Goal: Task Accomplishment & Management: Manage account settings

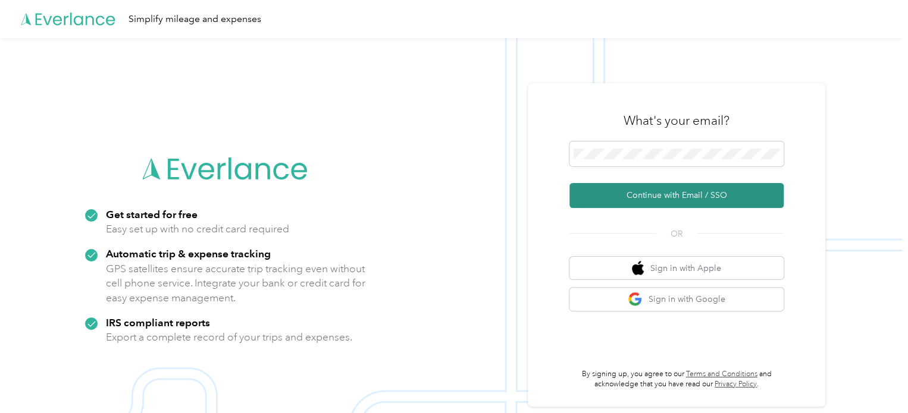
click at [650, 192] on button "Continue with Email / SSO" at bounding box center [676, 195] width 214 height 25
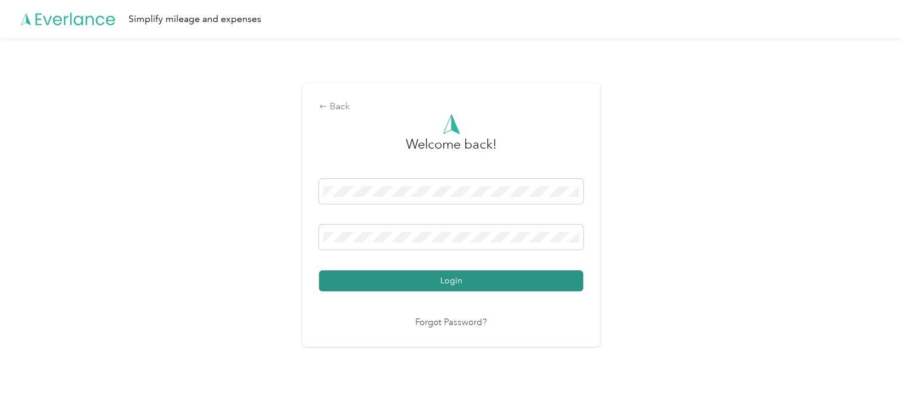
click at [493, 285] on button "Login" at bounding box center [451, 281] width 264 height 21
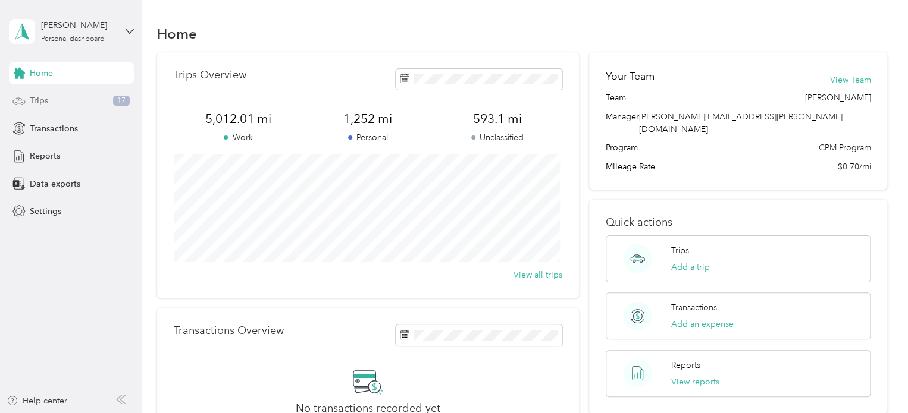
click at [47, 99] on span "Trips" at bounding box center [39, 101] width 18 height 12
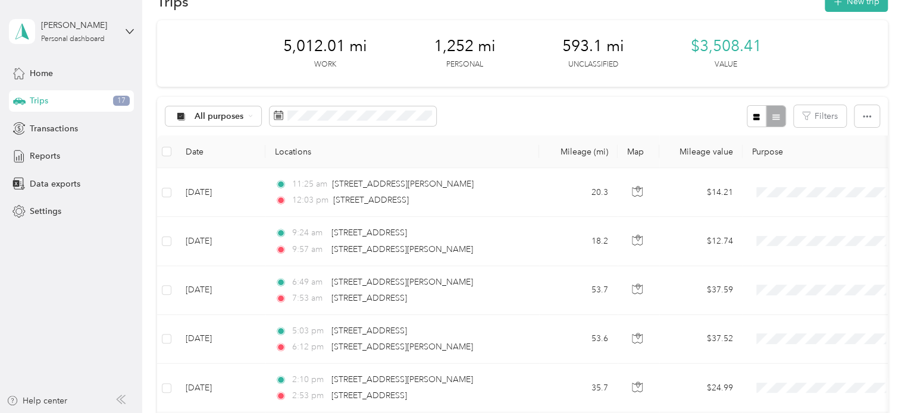
scroll to position [54, 0]
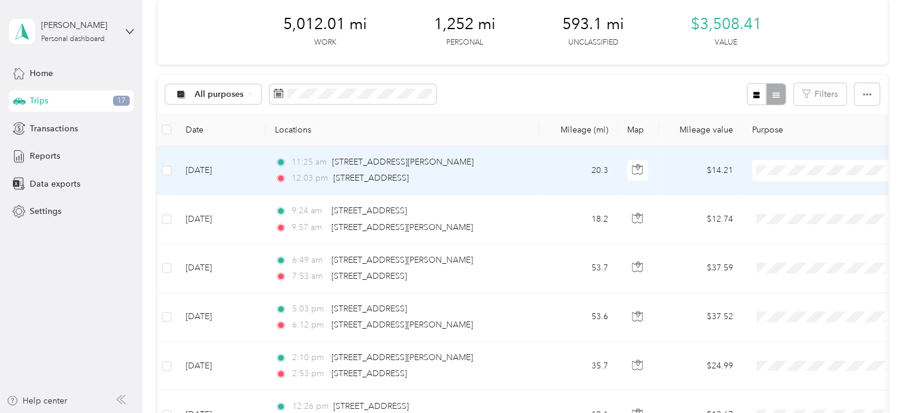
click at [778, 196] on ol "Cuyahoga DD Personal" at bounding box center [826, 196] width 148 height 42
click at [792, 192] on li "Cuyahoga DD" at bounding box center [826, 192] width 148 height 21
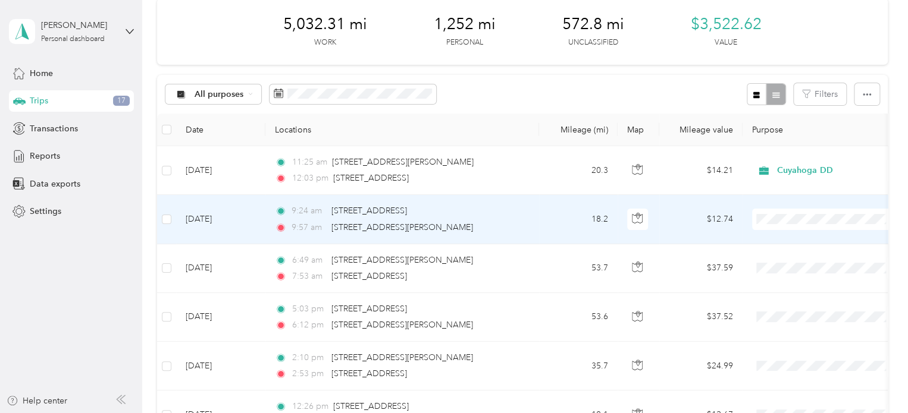
click at [783, 243] on li "Cuyahoga DD" at bounding box center [826, 236] width 148 height 21
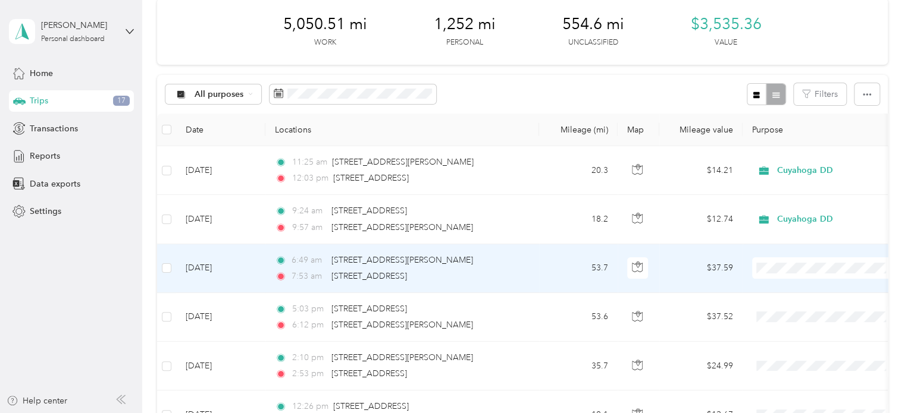
click at [795, 294] on li "Cuyahoga DD" at bounding box center [826, 290] width 148 height 21
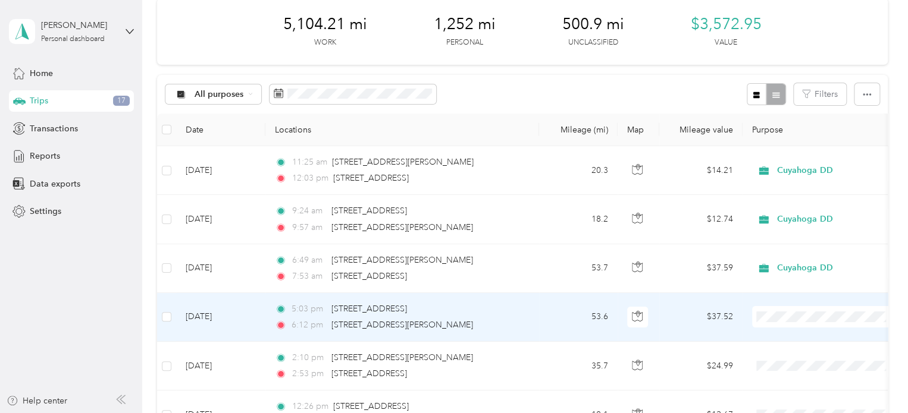
click at [785, 340] on li "Cuyahoga DD" at bounding box center [826, 333] width 148 height 21
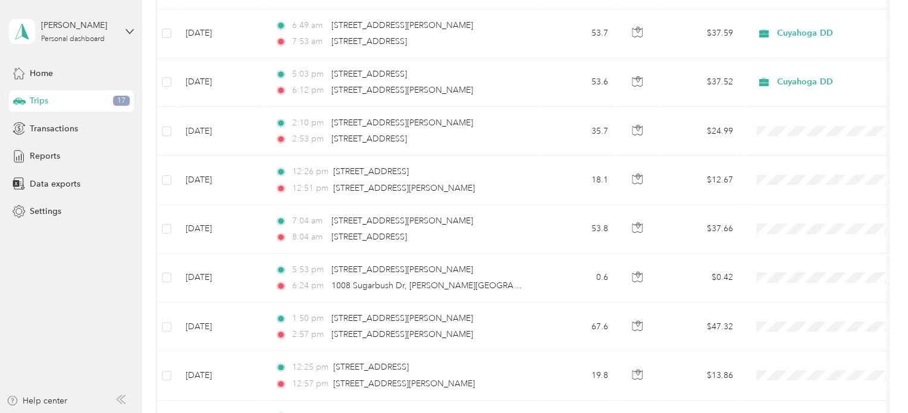
scroll to position [293, 0]
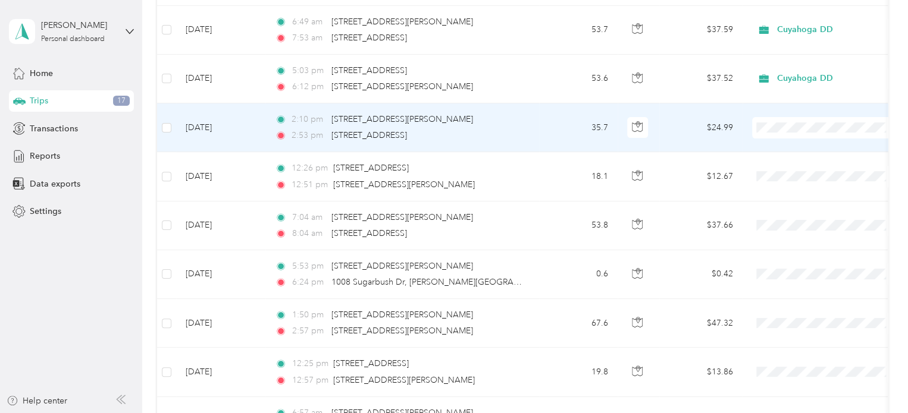
click at [802, 148] on span "Cuyahoga DD" at bounding box center [836, 148] width 110 height 12
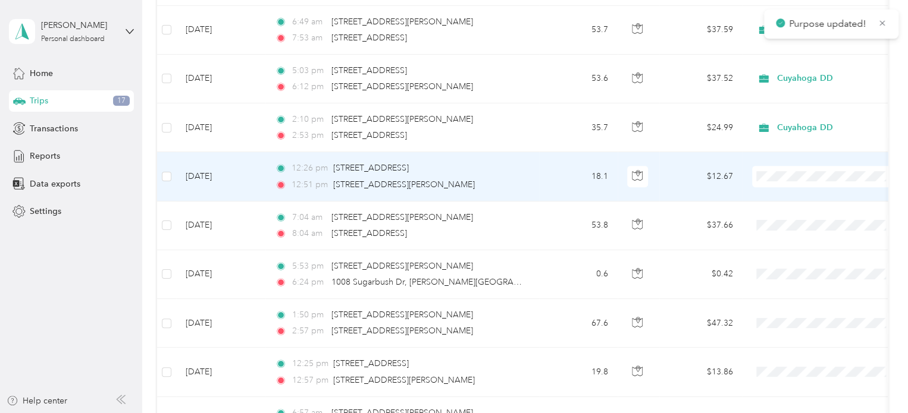
click at [792, 202] on ol "Cuyahoga DD Personal" at bounding box center [826, 204] width 148 height 42
click at [802, 202] on ol "Cuyahoga DD Personal" at bounding box center [826, 208] width 148 height 42
click at [791, 196] on span "Cuyahoga DD" at bounding box center [836, 192] width 110 height 12
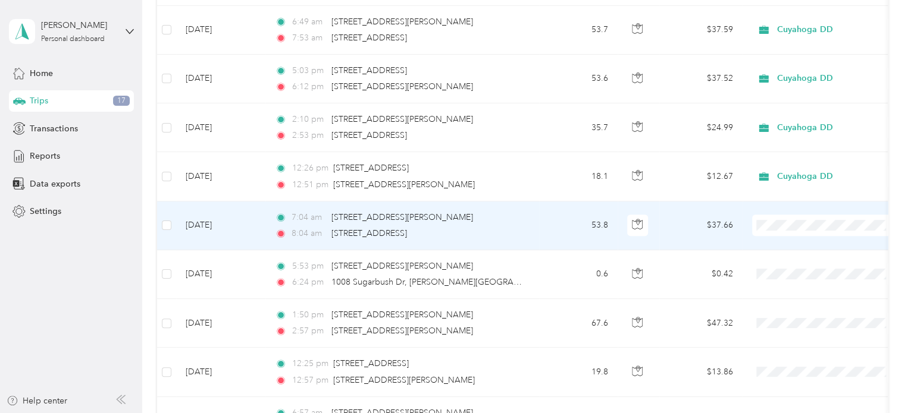
click at [785, 247] on li "Cuyahoga DD" at bounding box center [826, 246] width 148 height 21
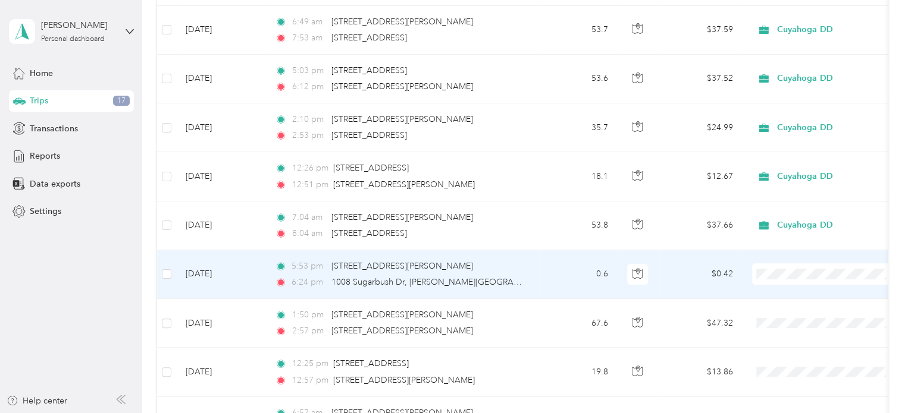
click at [789, 318] on li "Personal" at bounding box center [826, 316] width 148 height 21
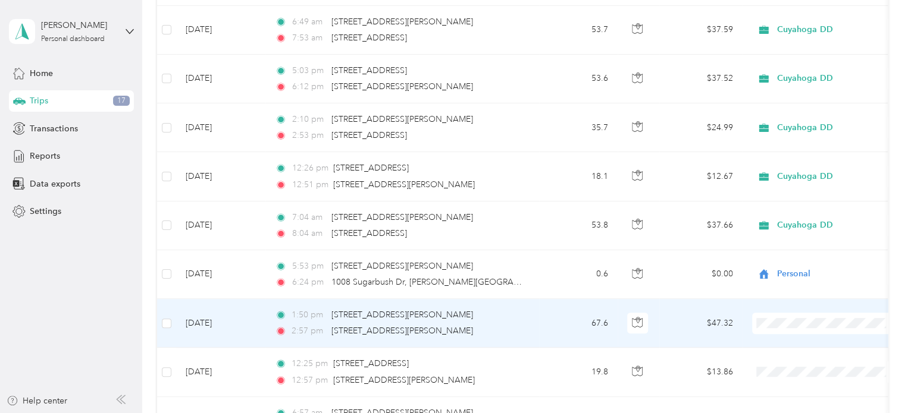
click at [790, 327] on span at bounding box center [826, 323] width 148 height 21
click at [785, 344] on li "Cuyahoga DD" at bounding box center [826, 344] width 148 height 21
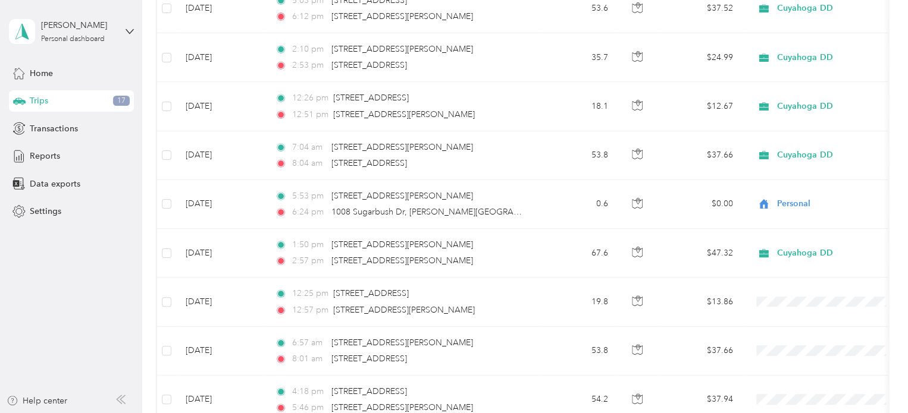
scroll to position [365, 0]
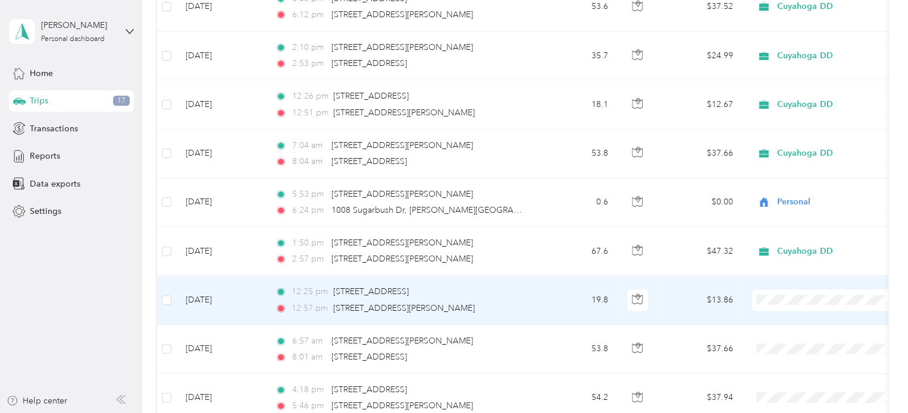
click at [779, 320] on span "Cuyahoga DD" at bounding box center [825, 321] width 131 height 12
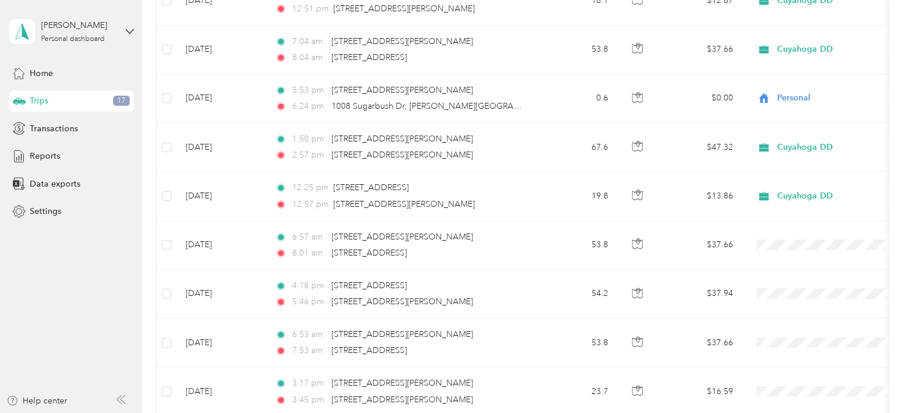
scroll to position [483, 0]
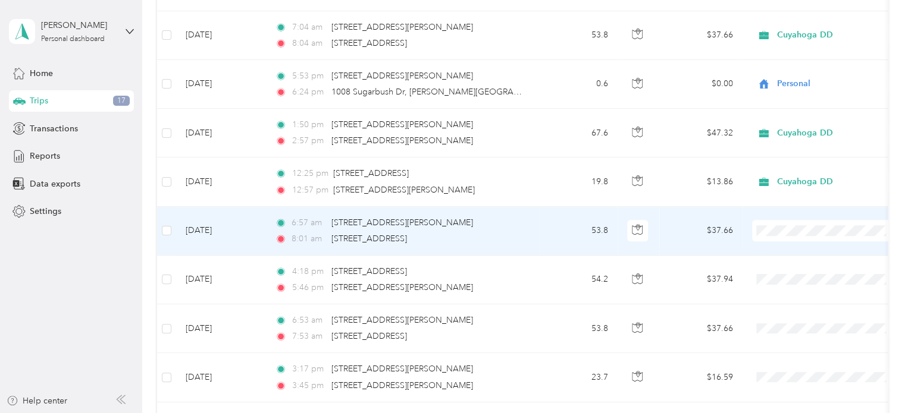
click at [801, 257] on ol "Cuyahoga DD Personal" at bounding box center [826, 263] width 148 height 42
click at [790, 250] on span "Cuyahoga DD" at bounding box center [836, 252] width 110 height 12
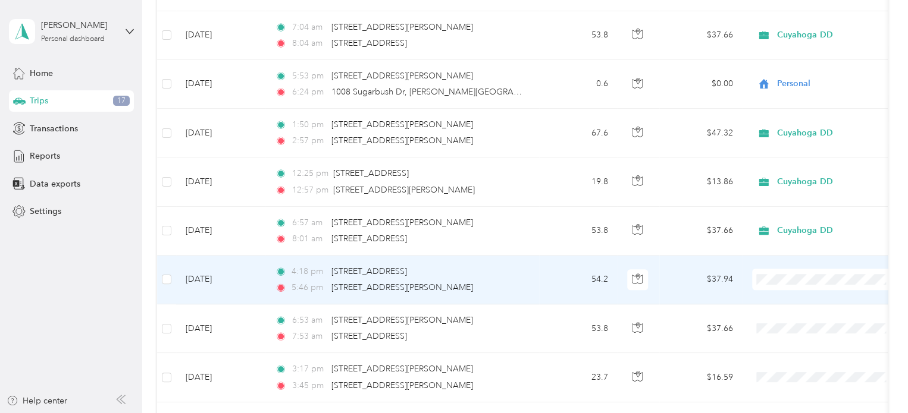
click at [805, 297] on span "Cuyahoga DD" at bounding box center [836, 295] width 110 height 12
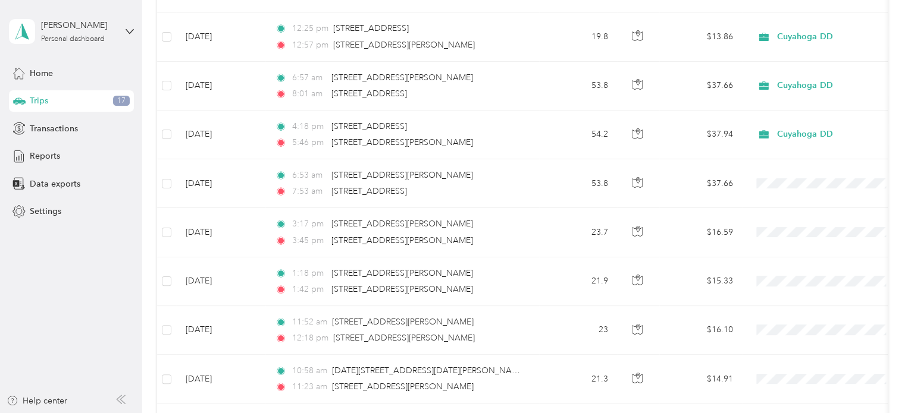
scroll to position [668, 0]
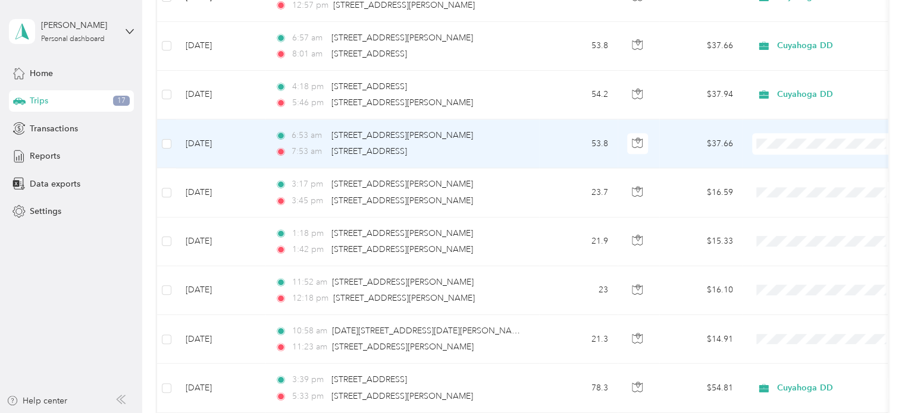
click at [785, 166] on li "Cuyahoga DD" at bounding box center [826, 159] width 148 height 21
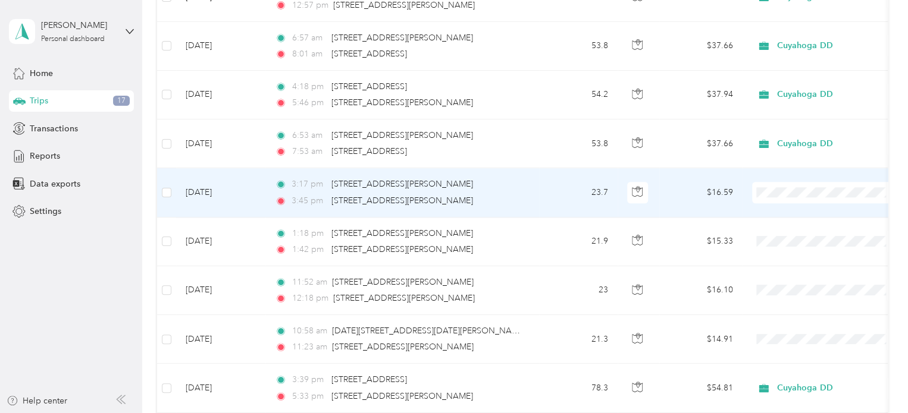
click at [777, 196] on span at bounding box center [826, 192] width 148 height 21
click at [785, 231] on span "Personal" at bounding box center [836, 233] width 110 height 12
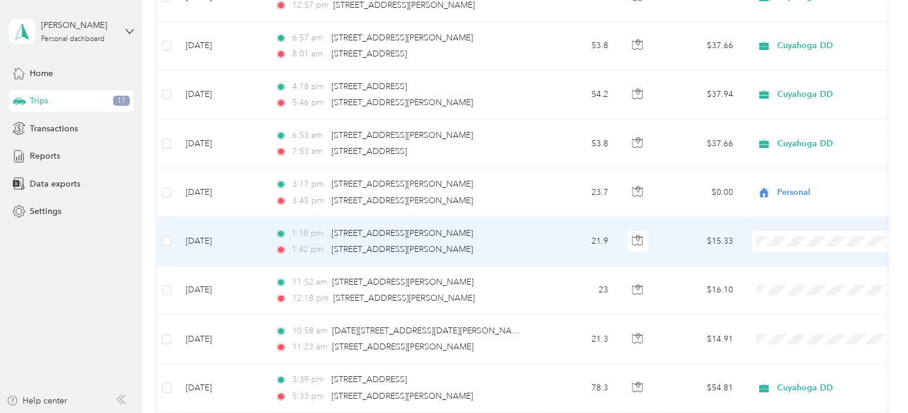
click at [787, 284] on li "Personal" at bounding box center [826, 282] width 148 height 21
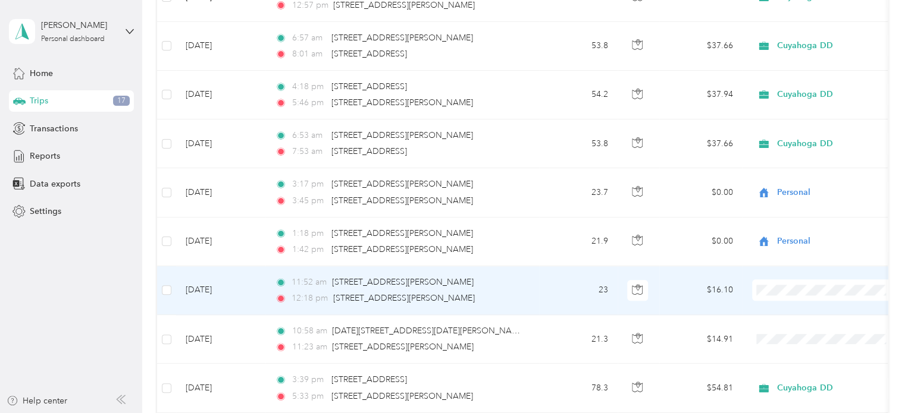
click at [795, 334] on li "Personal" at bounding box center [826, 331] width 148 height 21
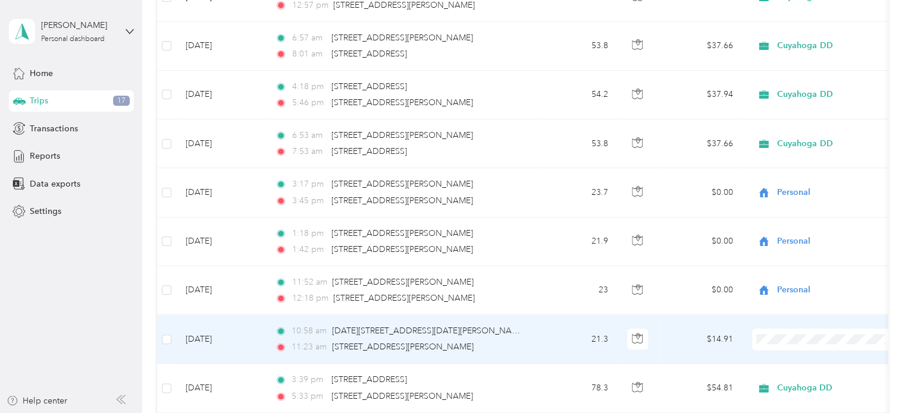
click at [789, 385] on body "[PERSON_NAME] Personal dashboard Home Trips 17 Transactions Reports Data export…" at bounding box center [451, 206] width 902 height 413
click at [792, 382] on li "Personal" at bounding box center [826, 375] width 148 height 21
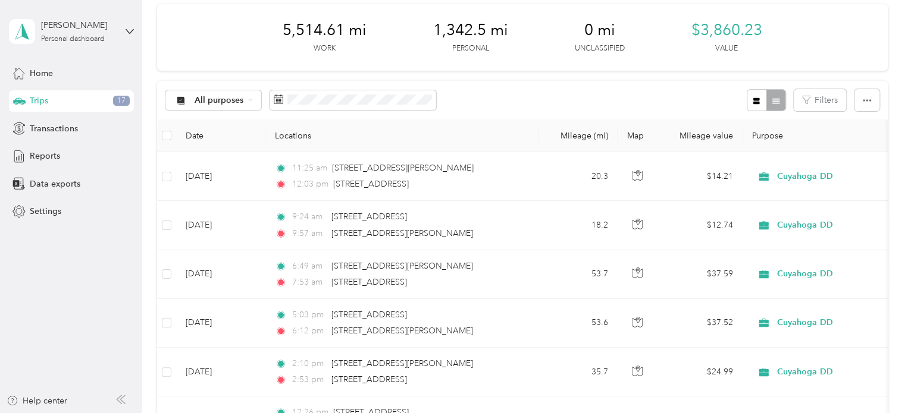
scroll to position [0, 0]
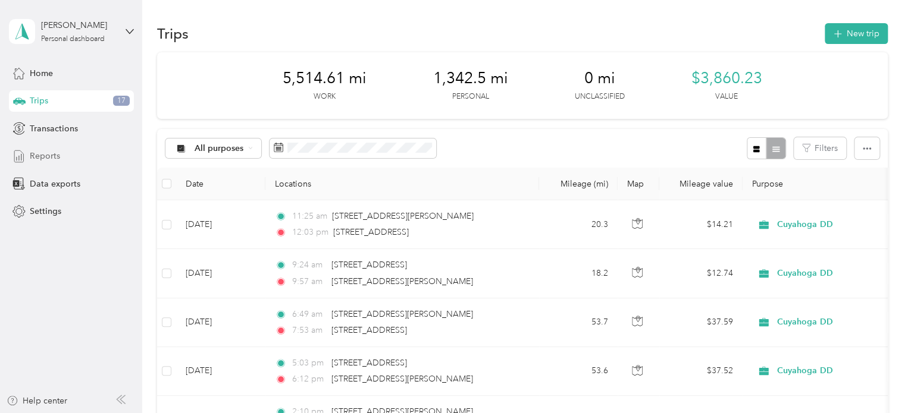
click at [51, 161] on span "Reports" at bounding box center [45, 156] width 30 height 12
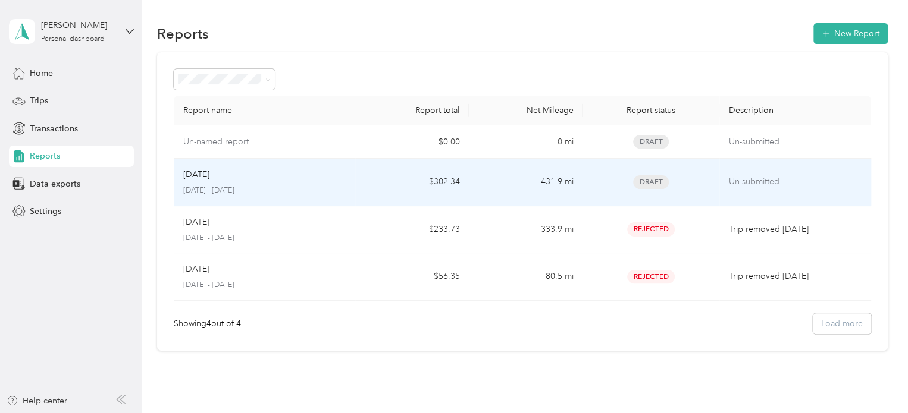
click at [210, 181] on div "Aug [DATE] - [DATE]" at bounding box center [264, 182] width 163 height 28
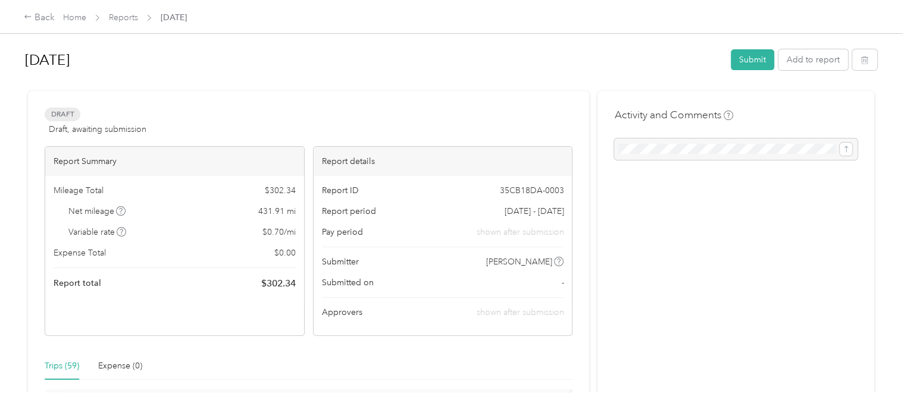
drag, startPoint x: 67, startPoint y: 366, endPoint x: 771, endPoint y: 259, distance: 712.4
click at [65, 366] on div "Trips (59)" at bounding box center [62, 366] width 35 height 13
click at [33, 15] on div "Back" at bounding box center [39, 18] width 31 height 14
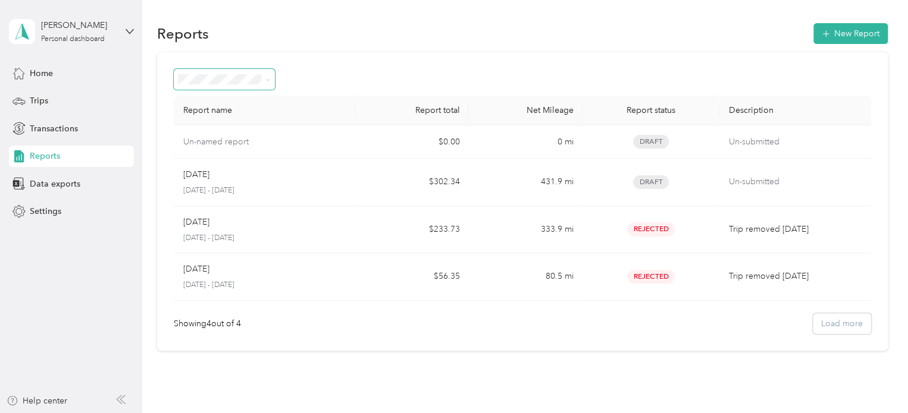
click at [265, 80] on icon at bounding box center [267, 79] width 5 height 5
click at [351, 67] on div "Report name Report total Net Mileage Report status Description Un-named report …" at bounding box center [522, 201] width 730 height 299
click at [46, 106] on span "Trips" at bounding box center [39, 101] width 18 height 12
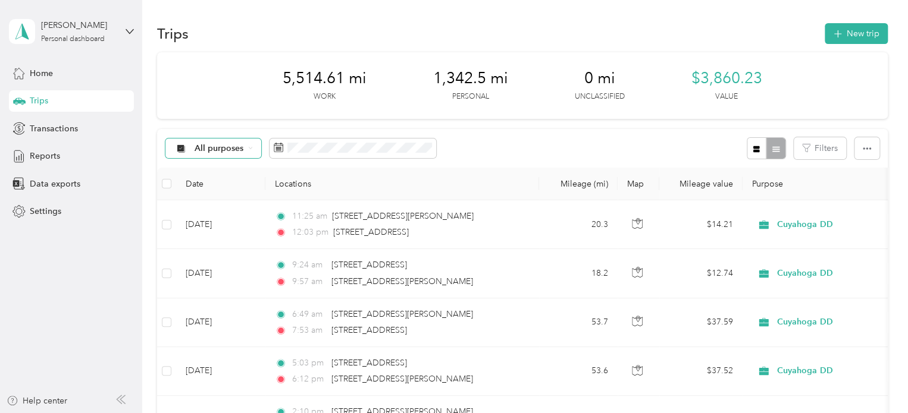
click at [252, 147] on icon at bounding box center [250, 148] width 5 height 5
click at [246, 103] on div "5,514.61 mi Work 1,342.5 mi Personal 0 mi Unclassified $3,860.23 Value" at bounding box center [522, 85] width 730 height 67
click at [834, 156] on button "Filters" at bounding box center [820, 148] width 52 height 22
click at [868, 152] on button "button" at bounding box center [866, 148] width 25 height 22
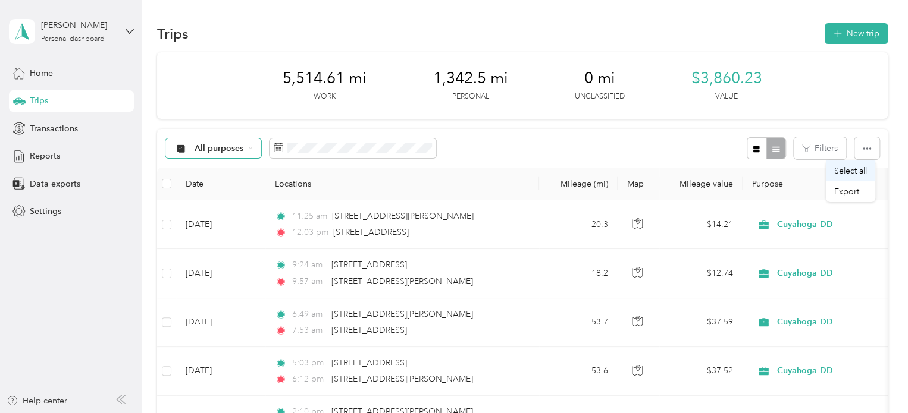
click at [861, 170] on span "Select all" at bounding box center [850, 171] width 33 height 10
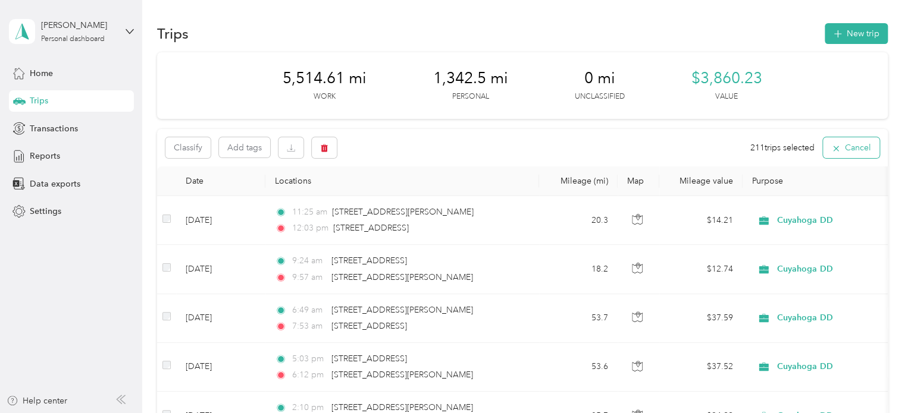
click at [833, 149] on icon "button" at bounding box center [835, 148] width 5 height 5
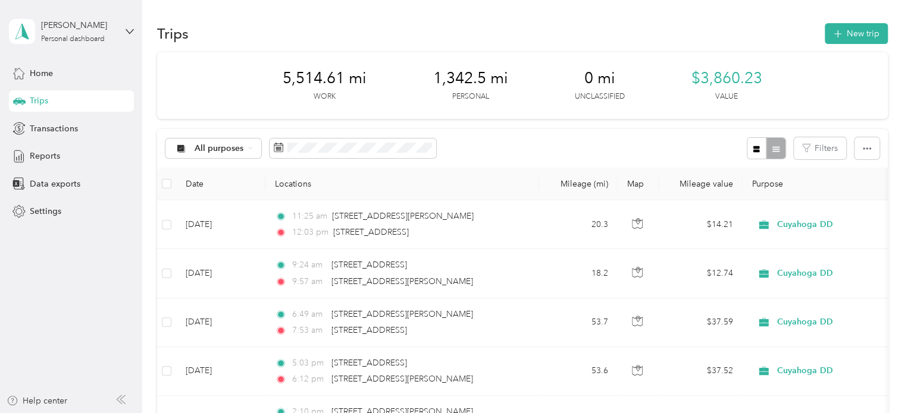
drag, startPoint x: 208, startPoint y: 224, endPoint x: 489, endPoint y: 152, distance: 290.4
click at [489, 152] on div "All purposes Filters" at bounding box center [522, 148] width 730 height 39
click at [29, 157] on div "Reports" at bounding box center [71, 156] width 125 height 21
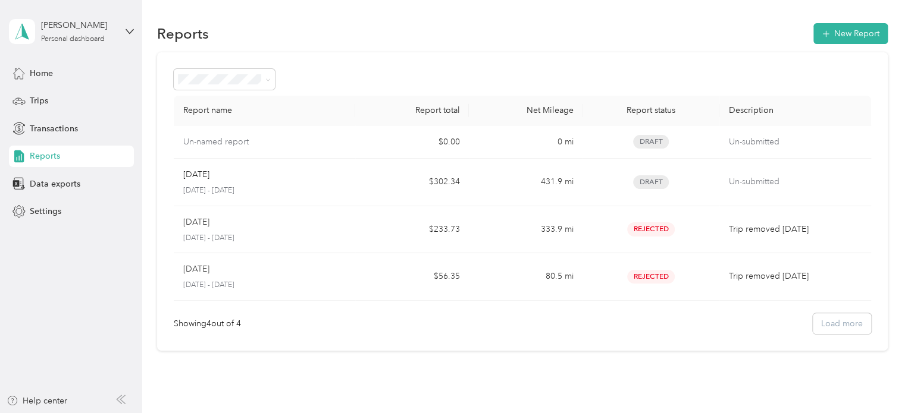
drag, startPoint x: 751, startPoint y: 274, endPoint x: 350, endPoint y: 75, distance: 447.5
click at [350, 75] on div at bounding box center [522, 79] width 697 height 21
click at [62, 178] on span "Data exports" at bounding box center [55, 184] width 51 height 12
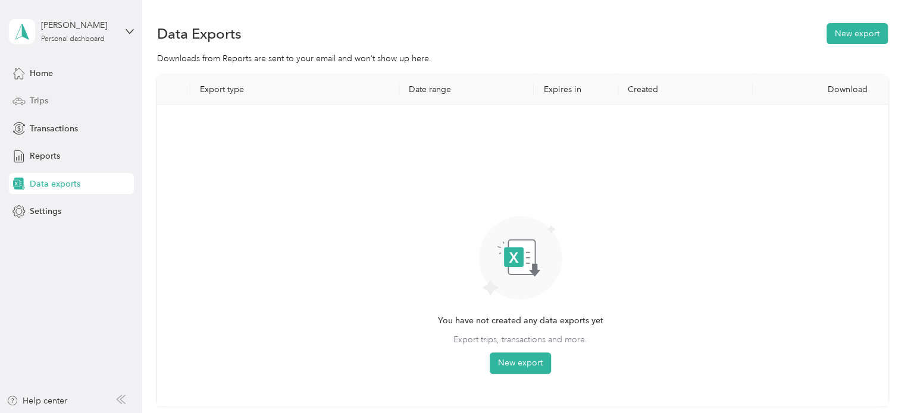
click at [46, 103] on span "Trips" at bounding box center [39, 101] width 18 height 12
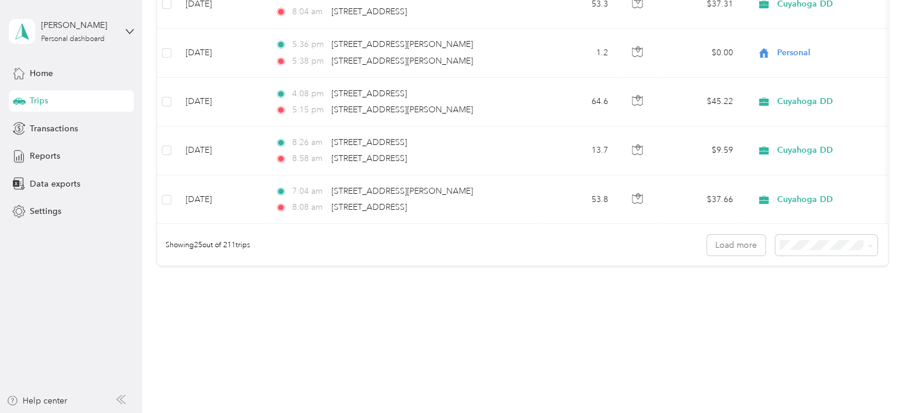
scroll to position [1222, 0]
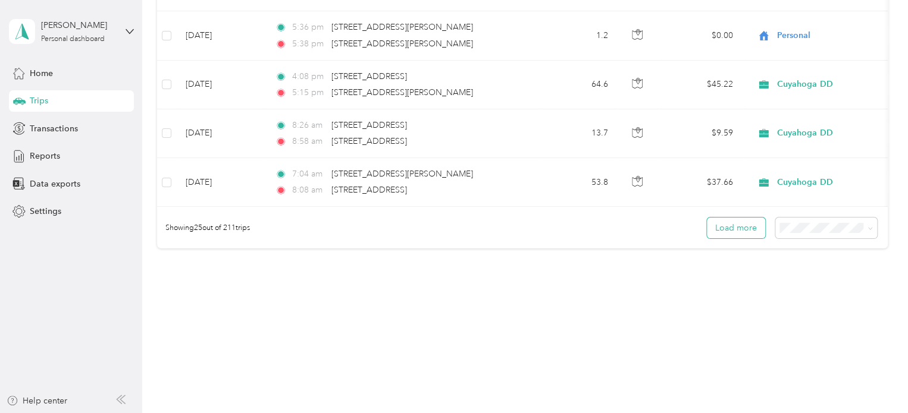
click at [727, 227] on button "Load more" at bounding box center [736, 228] width 58 height 21
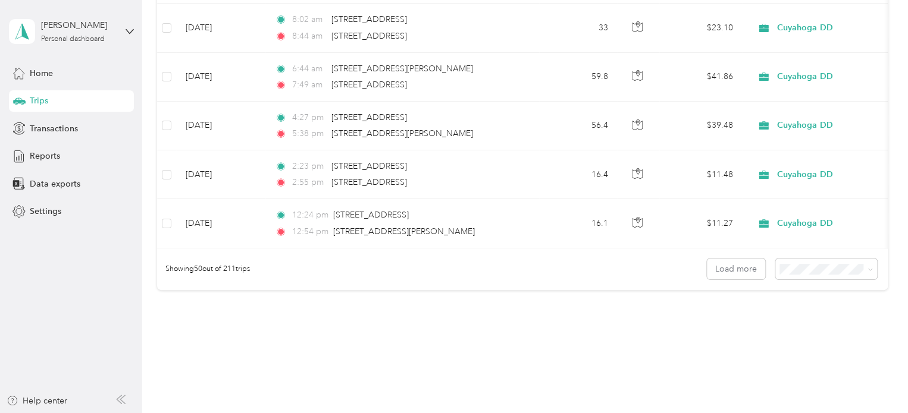
scroll to position [2442, 0]
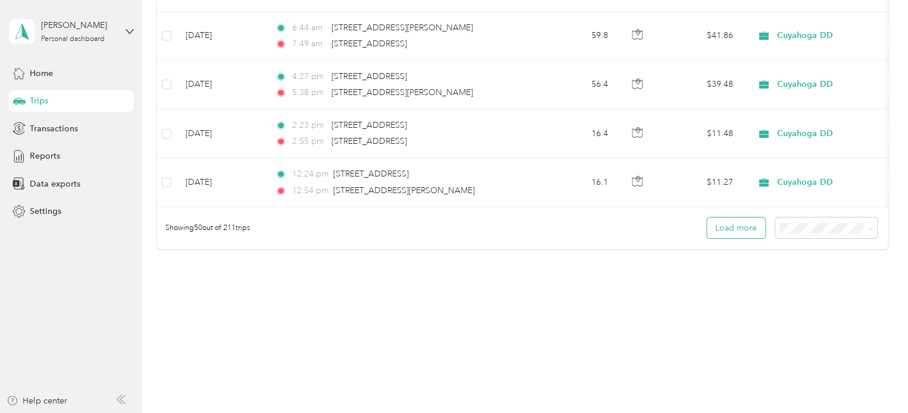
click at [733, 229] on button "Load more" at bounding box center [736, 228] width 58 height 21
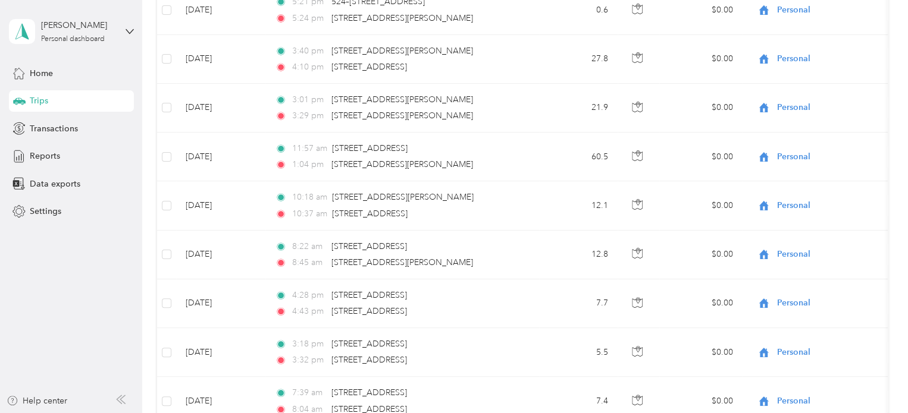
scroll to position [3662, 0]
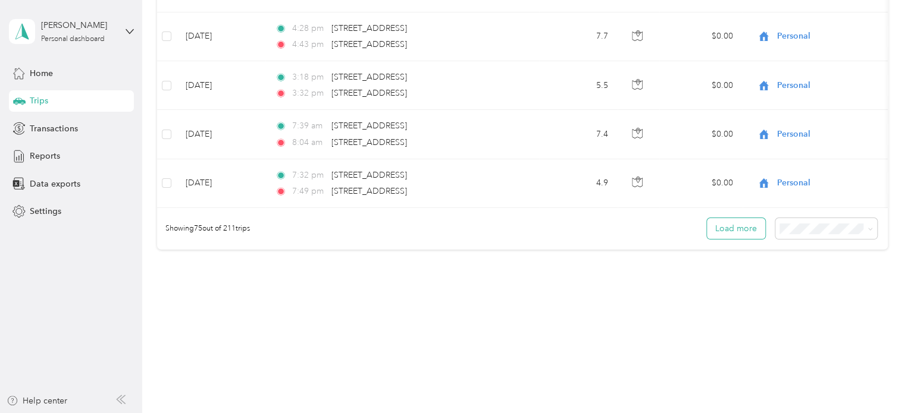
click at [735, 224] on button "Load more" at bounding box center [736, 228] width 58 height 21
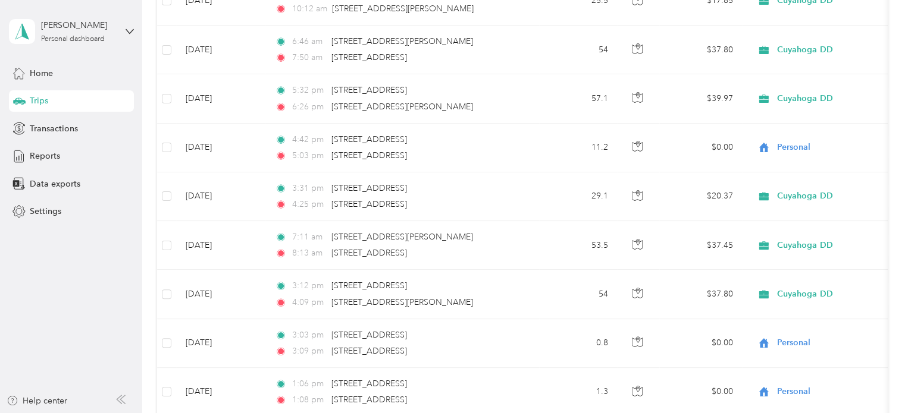
scroll to position [4883, 0]
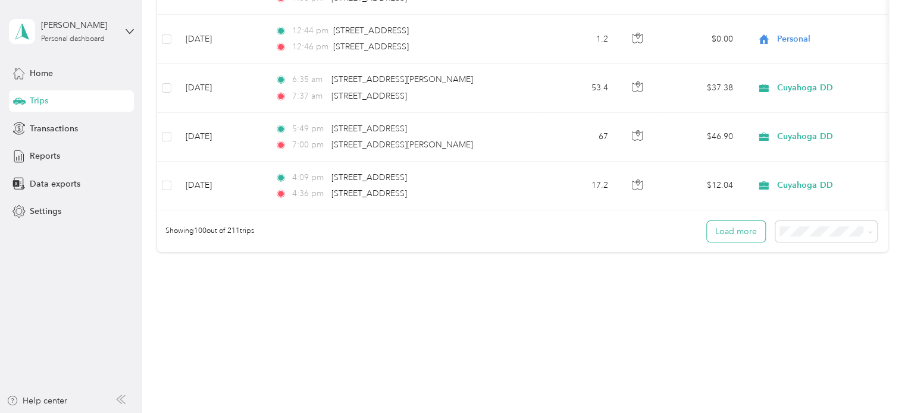
click at [730, 228] on button "Load more" at bounding box center [736, 231] width 58 height 21
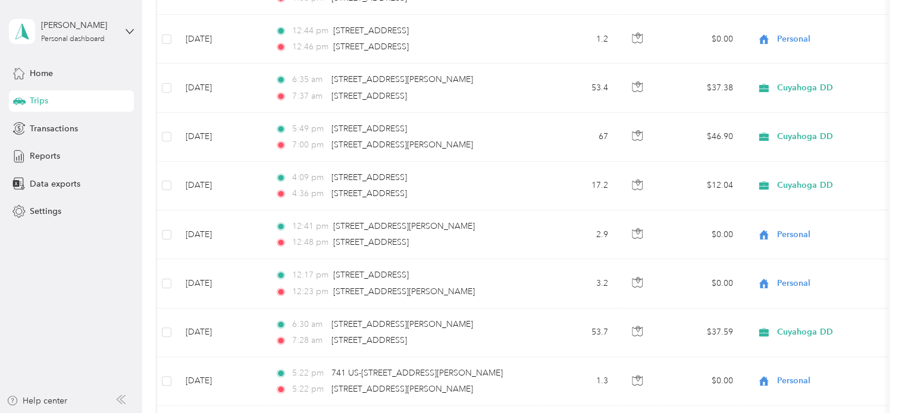
scroll to position [6103, 0]
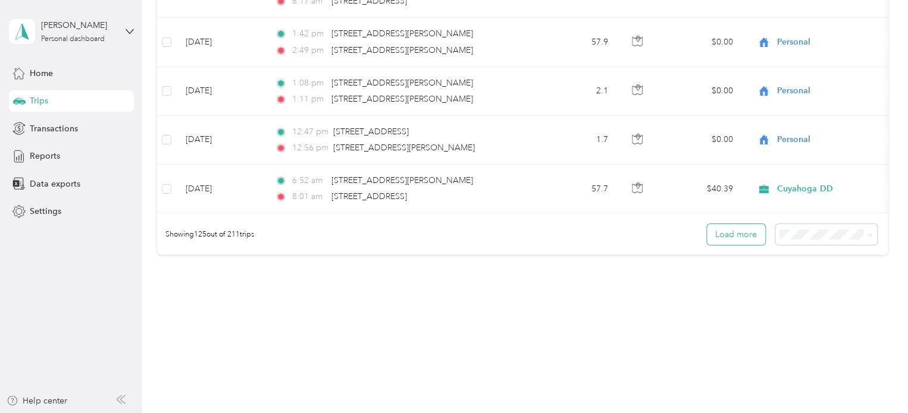
click at [741, 232] on button "Load more" at bounding box center [736, 234] width 58 height 21
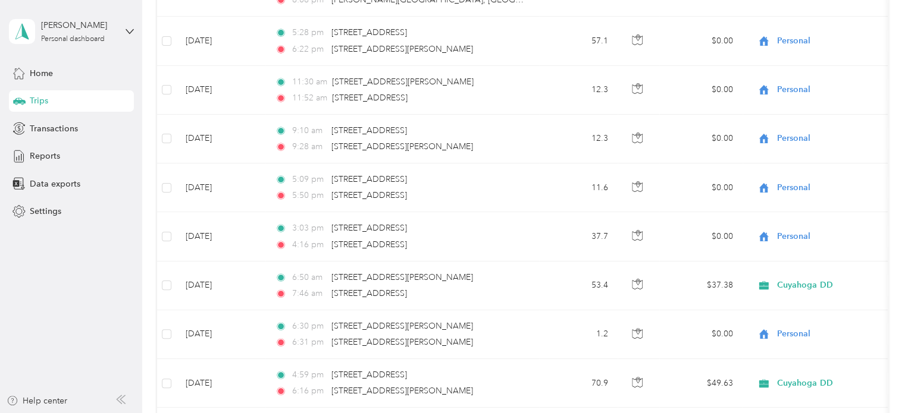
scroll to position [7323, 0]
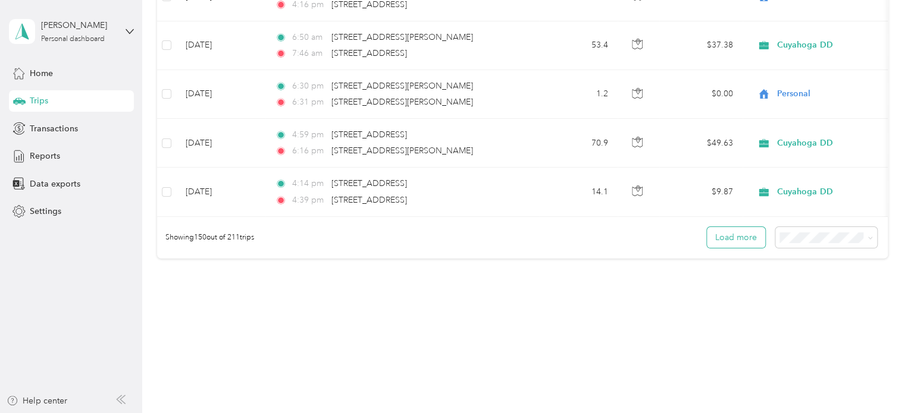
click at [735, 230] on button "Load more" at bounding box center [736, 237] width 58 height 21
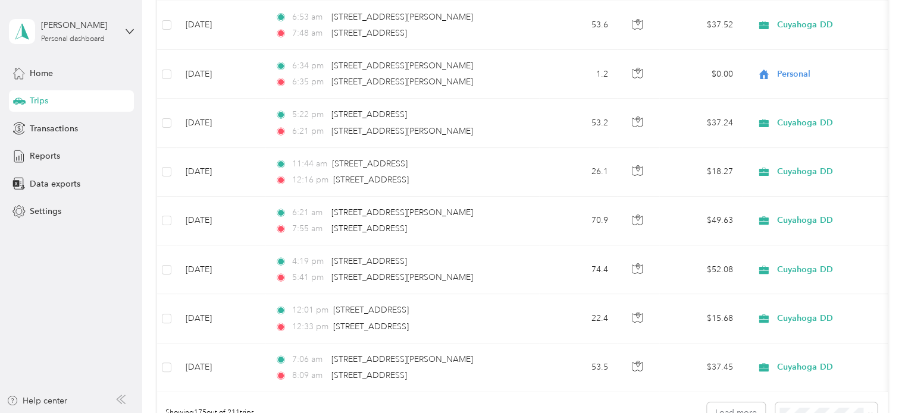
scroll to position [8543, 0]
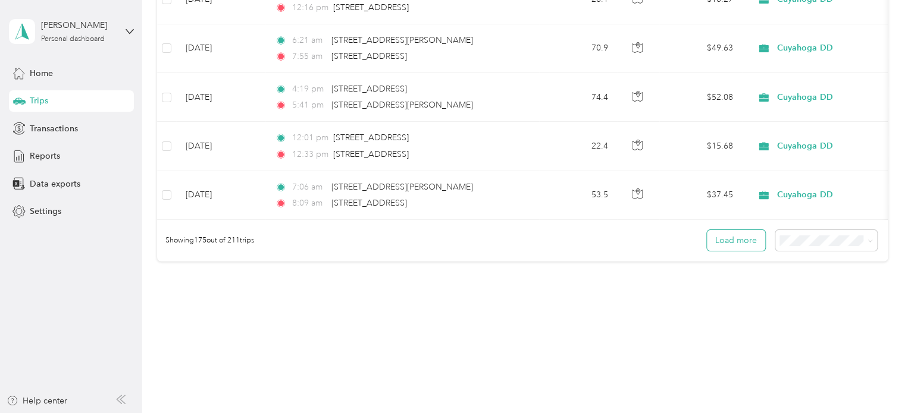
click at [723, 238] on button "Load more" at bounding box center [736, 240] width 58 height 21
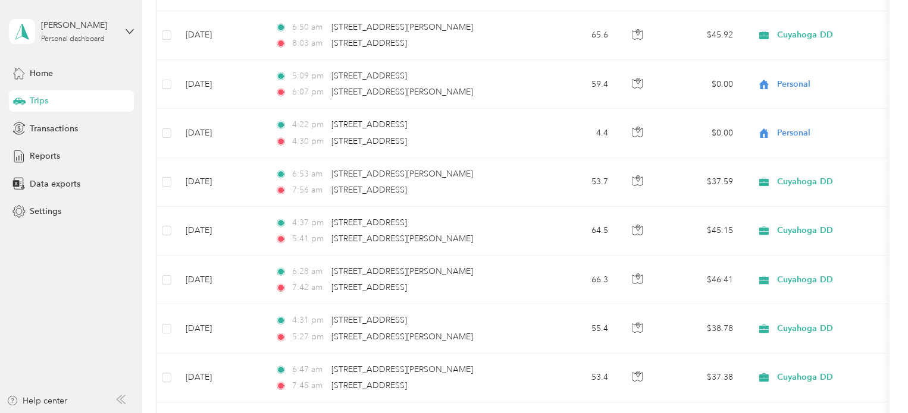
scroll to position [9763, 0]
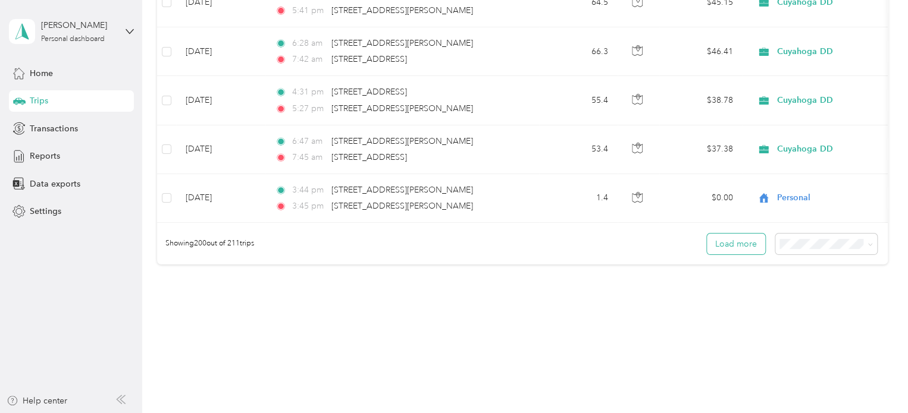
click at [739, 235] on button "Load more" at bounding box center [736, 244] width 58 height 21
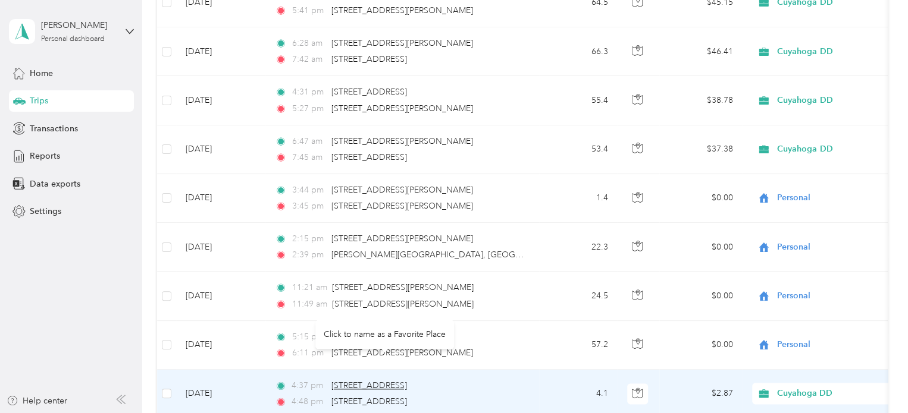
click at [407, 381] on span "[STREET_ADDRESS]" at bounding box center [369, 386] width 76 height 10
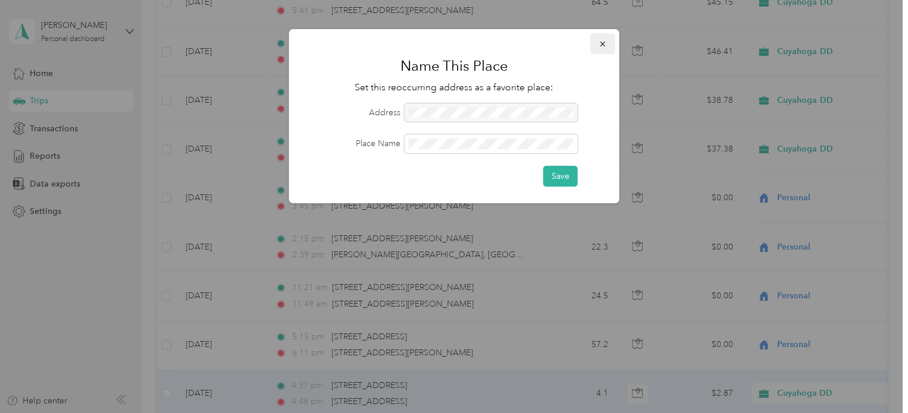
click at [600, 50] on button "button" at bounding box center [602, 43] width 25 height 21
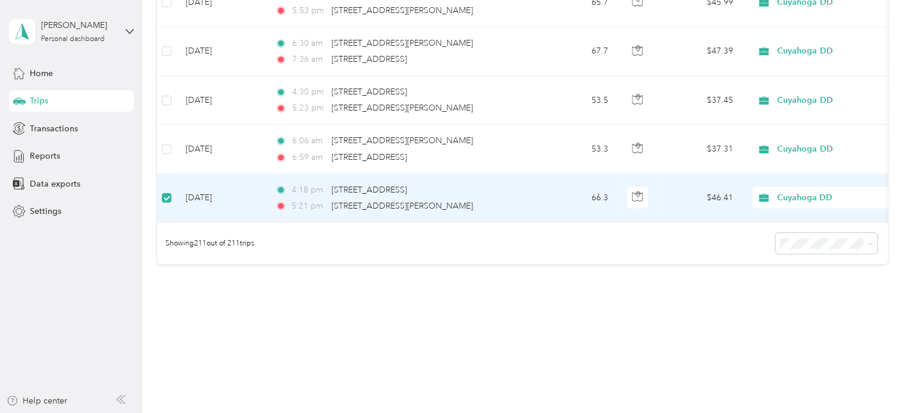
scroll to position [10299, 0]
click at [164, 193] on label at bounding box center [167, 199] width 10 height 13
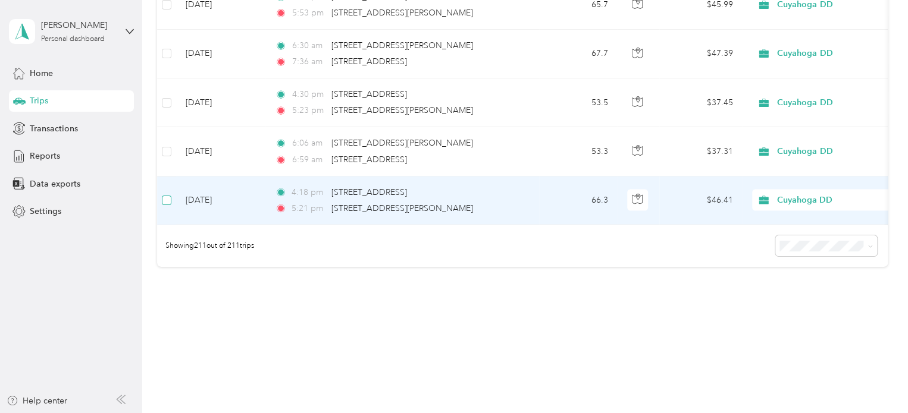
scroll to position [10300, 0]
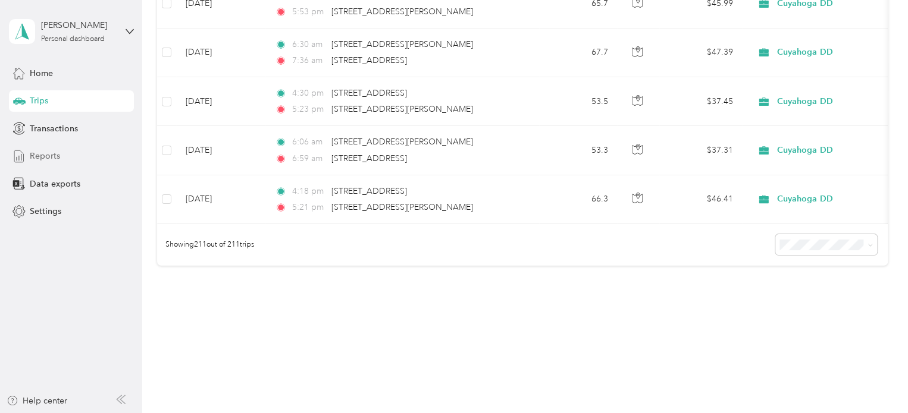
click at [36, 153] on span "Reports" at bounding box center [45, 156] width 30 height 12
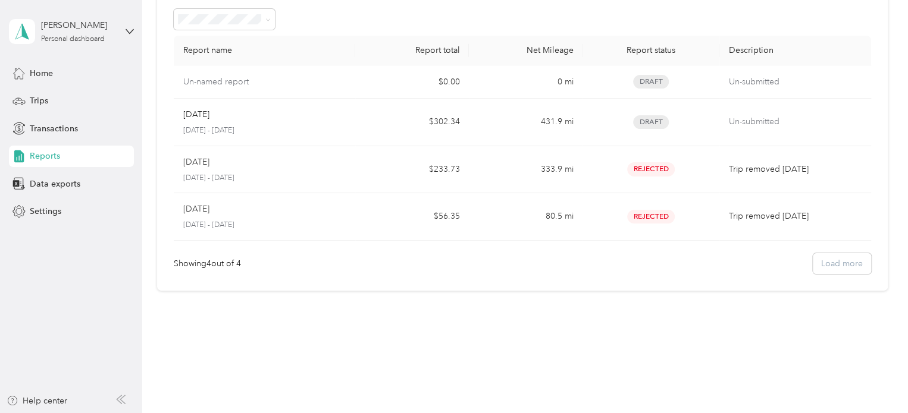
scroll to position [59, 0]
drag, startPoint x: 895, startPoint y: 339, endPoint x: 893, endPoint y: 322, distance: 16.8
click at [893, 322] on div "Reports New Report Report name Report total Net Mileage Report status Descripti…" at bounding box center [522, 148] width 760 height 415
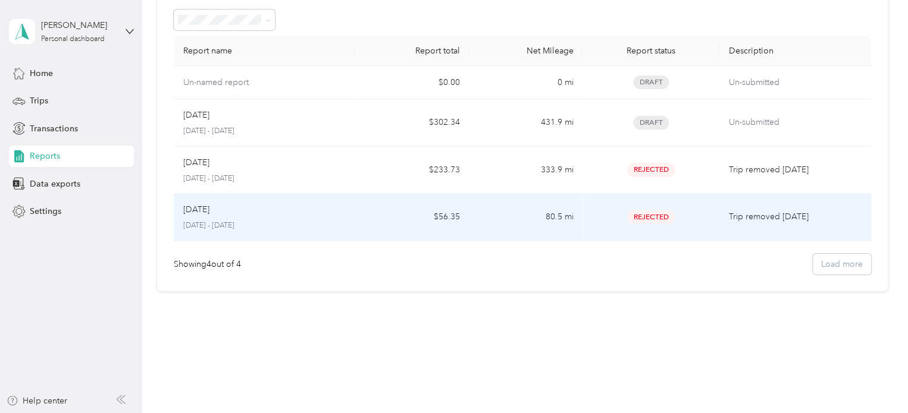
click at [225, 222] on p "[DATE] - [DATE]" at bounding box center [264, 226] width 163 height 11
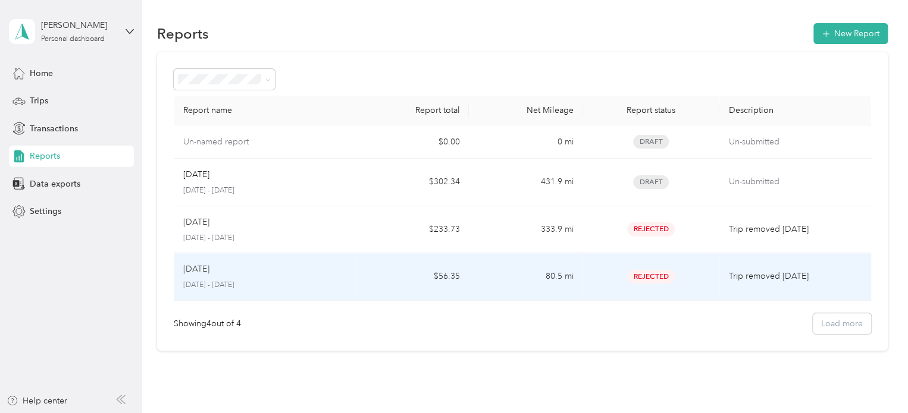
click at [216, 279] on div "Jun [DATE] - [DATE]" at bounding box center [264, 277] width 163 height 28
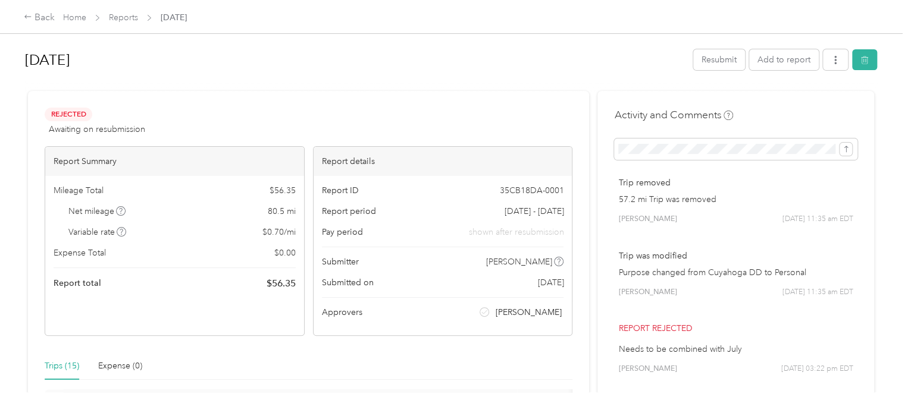
click at [57, 369] on div "Trips (15)" at bounding box center [62, 366] width 35 height 13
click at [57, 363] on div "Trips (15)" at bounding box center [62, 366] width 35 height 13
click at [827, 61] on button "button" at bounding box center [835, 59] width 25 height 21
click at [780, 65] on button "Add to report" at bounding box center [784, 59] width 70 height 21
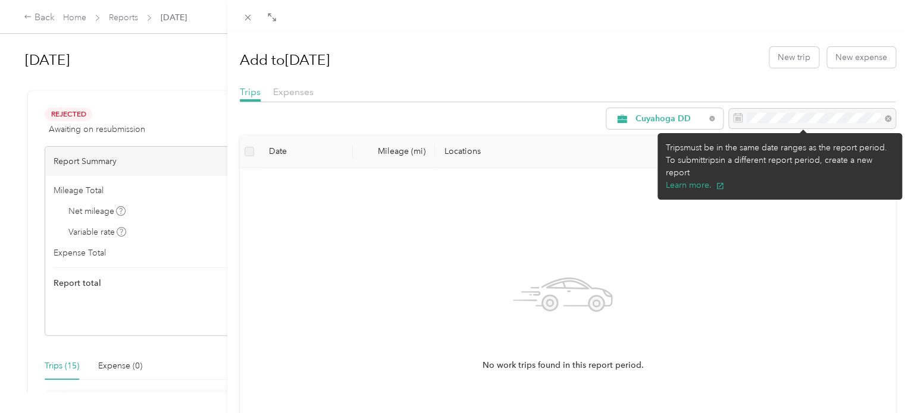
click at [773, 112] on div at bounding box center [812, 119] width 167 height 20
click at [773, 120] on div at bounding box center [812, 119] width 167 height 20
click at [770, 118] on div at bounding box center [812, 119] width 167 height 20
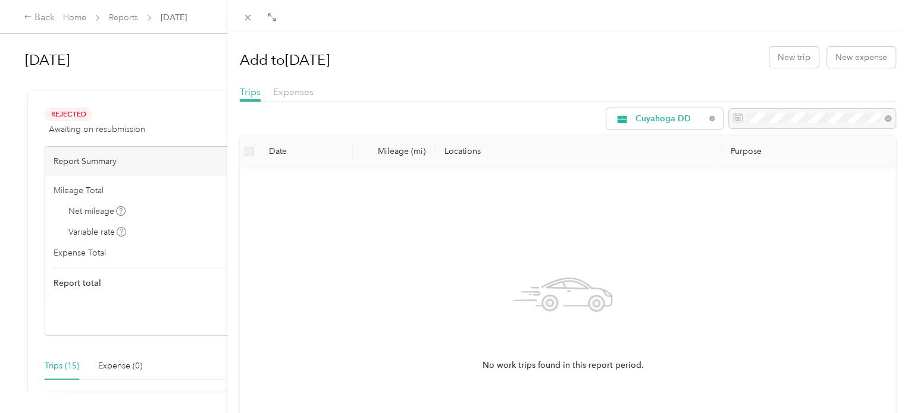
click at [48, 15] on div "Add to [DATE] New trip New expense Trips Expenses Cuyahoga DD Date Mileage (mi)…" at bounding box center [454, 206] width 908 height 413
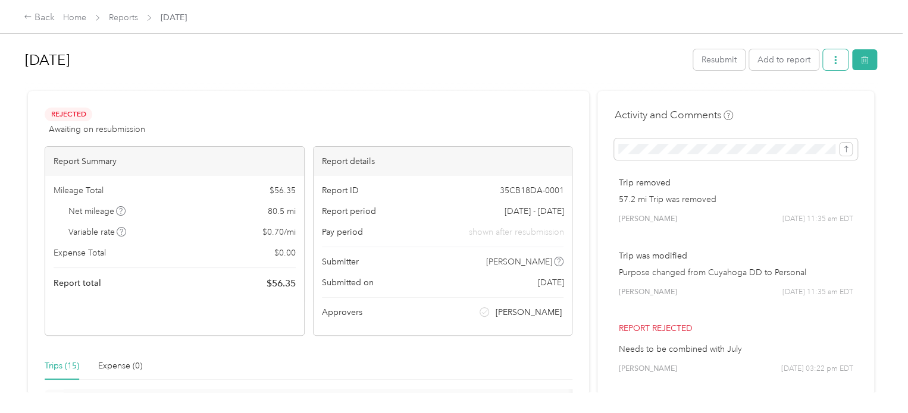
click at [838, 59] on button "button" at bounding box center [835, 59] width 25 height 21
click at [757, 63] on button "Add to report" at bounding box center [784, 59] width 70 height 21
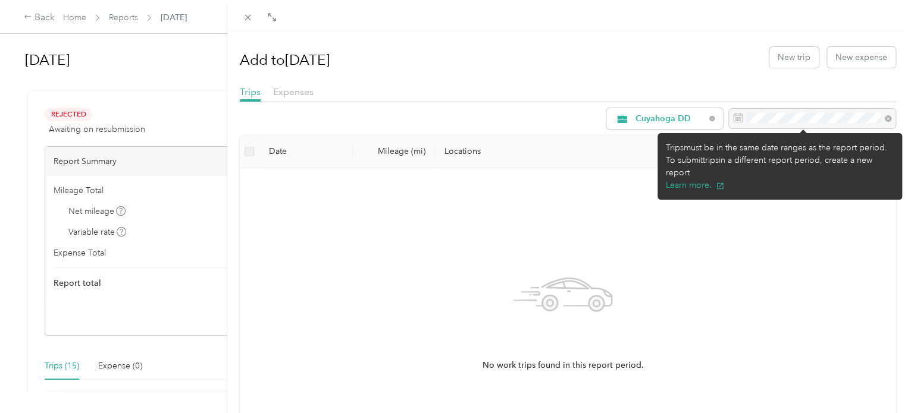
click at [836, 120] on div at bounding box center [812, 119] width 167 height 20
click at [876, 119] on div at bounding box center [812, 119] width 167 height 20
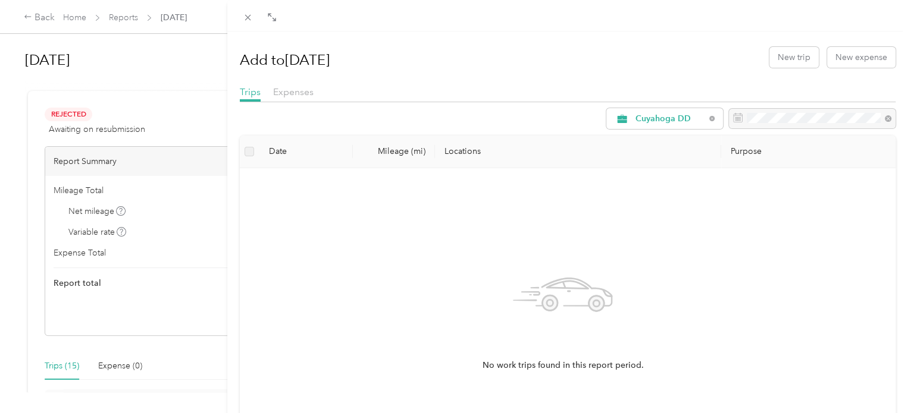
click at [35, 18] on div "Add to [DATE] New trip New expense Trips Expenses Cuyahoga DD Date Mileage (mi)…" at bounding box center [454, 206] width 908 height 413
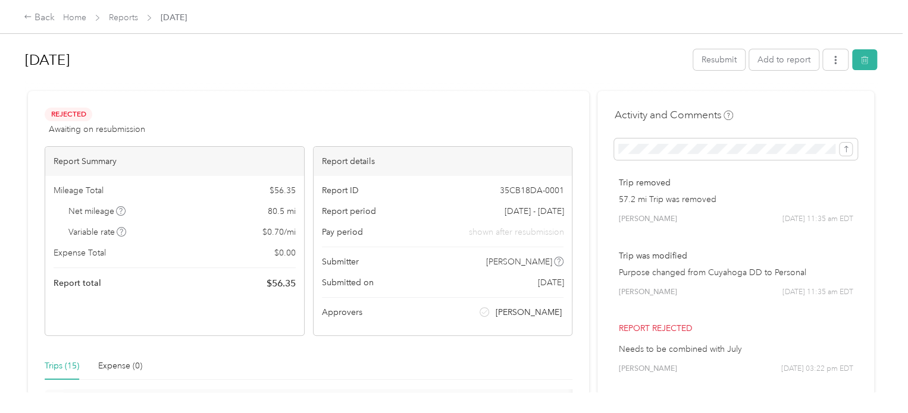
click at [35, 18] on div "Back" at bounding box center [39, 18] width 31 height 14
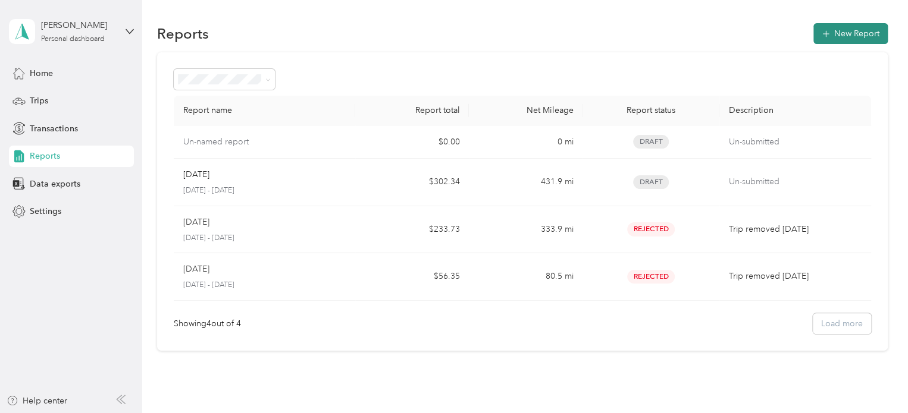
click at [852, 35] on button "New Report" at bounding box center [850, 33] width 74 height 21
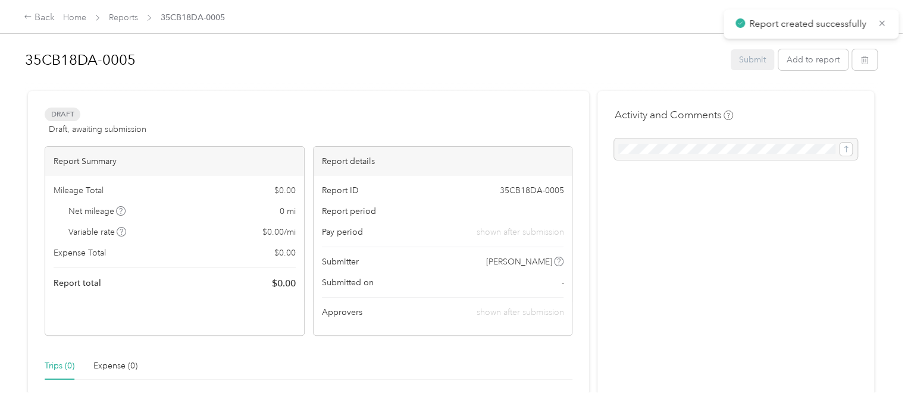
click at [661, 161] on div "Activity and Comments" at bounding box center [735, 361] width 277 height 540
click at [661, 156] on div at bounding box center [735, 149] width 243 height 21
click at [822, 57] on button "Add to report" at bounding box center [813, 59] width 70 height 21
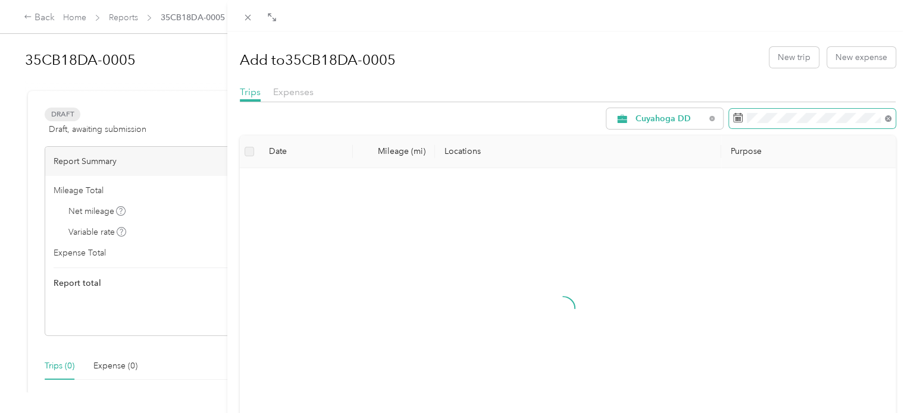
click at [885, 118] on icon at bounding box center [888, 118] width 7 height 7
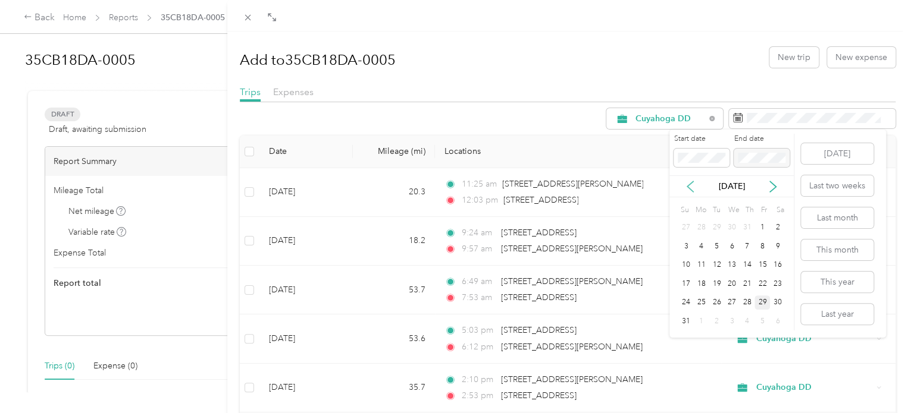
click at [687, 186] on icon at bounding box center [690, 186] width 6 height 11
click at [700, 262] on div "16" at bounding box center [701, 265] width 15 height 15
click at [771, 185] on icon at bounding box center [773, 187] width 12 height 12
click at [770, 187] on icon at bounding box center [773, 187] width 12 height 12
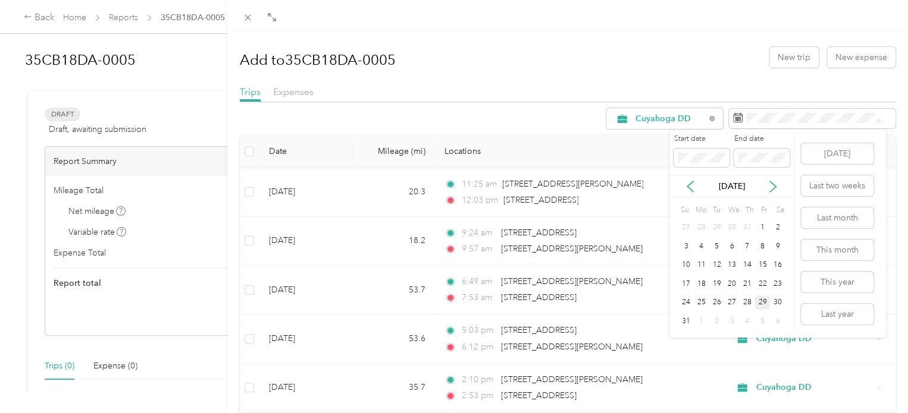
click at [759, 300] on div "29" at bounding box center [761, 303] width 15 height 15
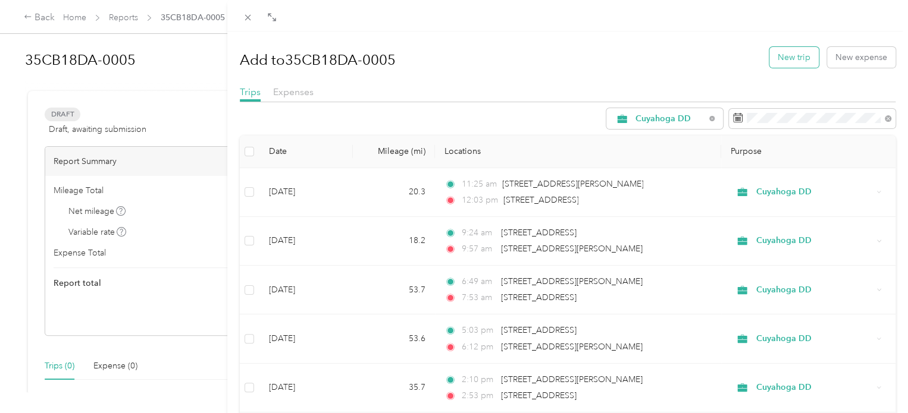
click at [788, 58] on button "New trip" at bounding box center [793, 57] width 49 height 21
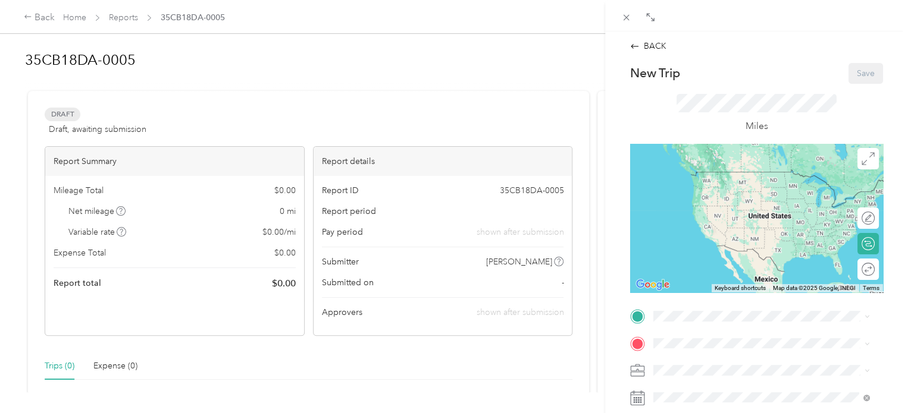
click at [29, 21] on div "BACK New Trip Save This trip cannot be edited because it is either under review…" at bounding box center [454, 206] width 908 height 413
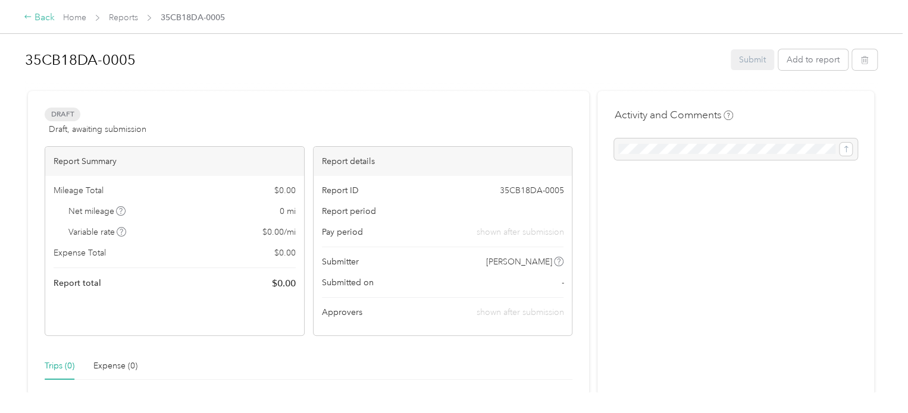
click at [46, 17] on div "Back" at bounding box center [39, 18] width 31 height 14
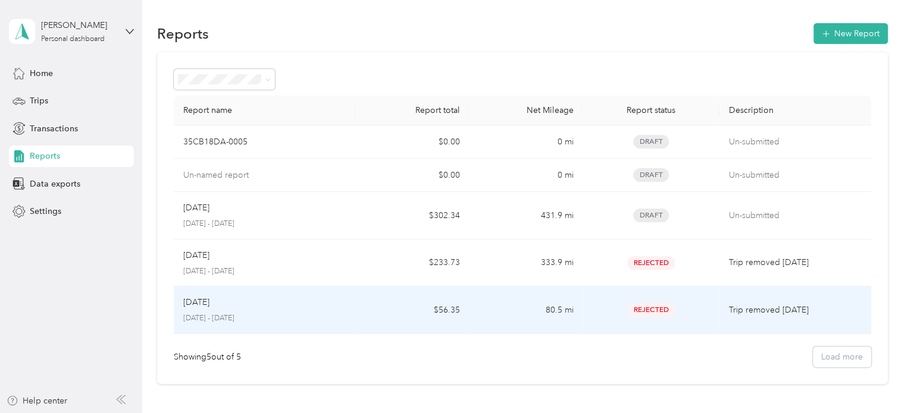
click at [208, 306] on p "[DATE]" at bounding box center [196, 302] width 26 height 13
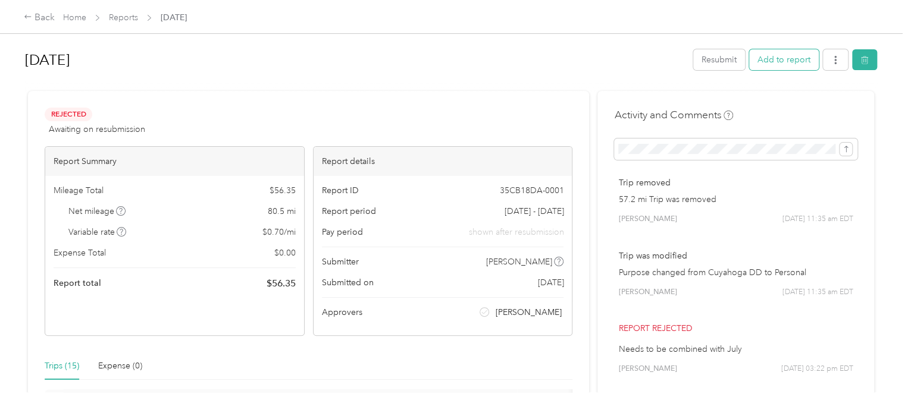
click at [783, 60] on button "Add to report" at bounding box center [784, 59] width 70 height 21
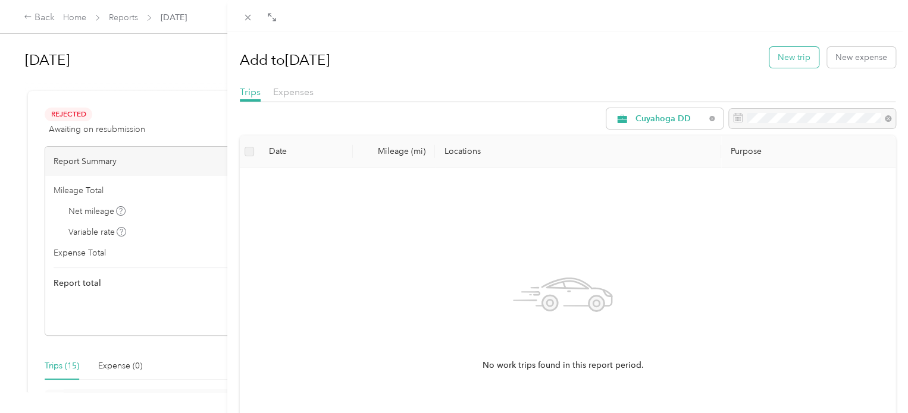
click at [786, 64] on button "New trip" at bounding box center [793, 57] width 49 height 21
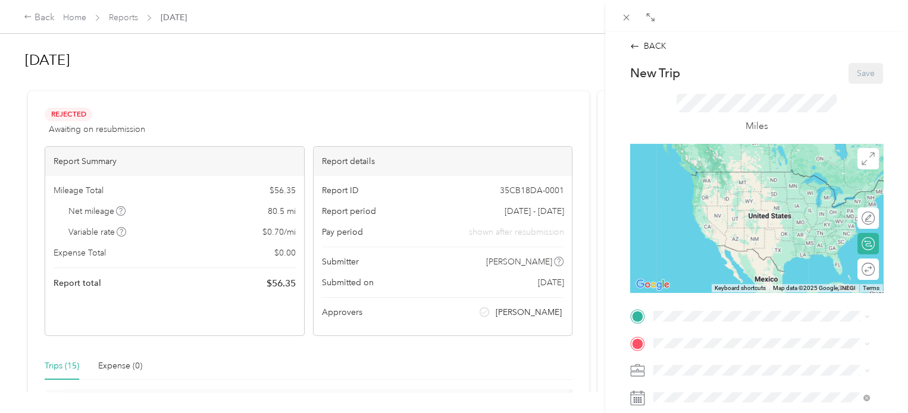
click at [40, 16] on div "BACK New Trip Save This trip cannot be edited because it is either under review…" at bounding box center [454, 206] width 908 height 413
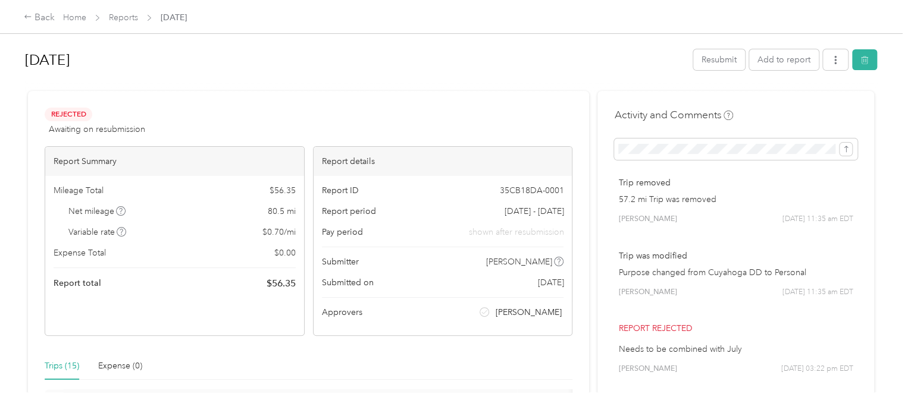
click at [40, 16] on div "Back" at bounding box center [39, 18] width 31 height 14
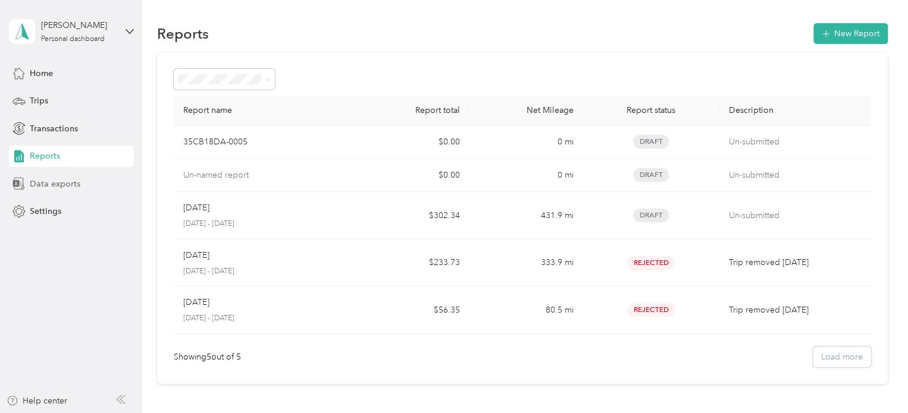
click at [45, 177] on div "Data exports" at bounding box center [71, 183] width 125 height 21
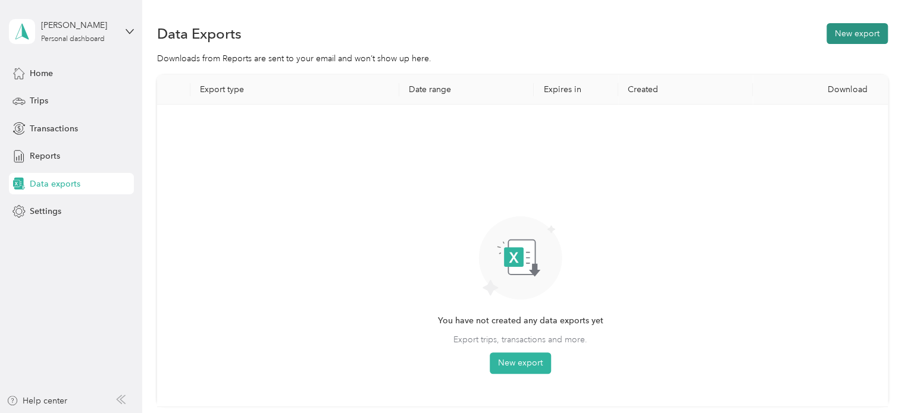
click at [850, 36] on button "New export" at bounding box center [856, 33] width 61 height 21
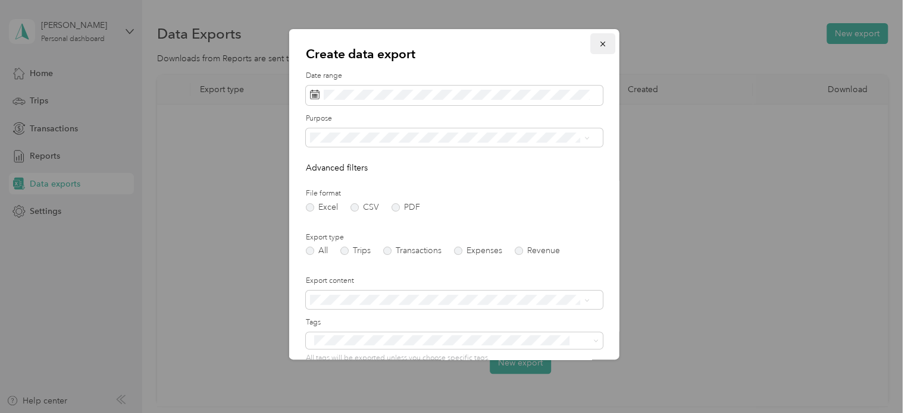
click at [598, 40] on icon "button" at bounding box center [602, 44] width 8 height 8
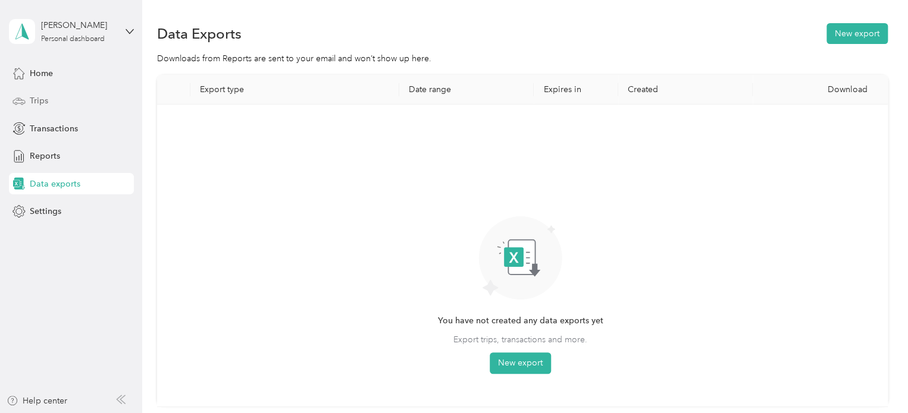
click at [31, 95] on span "Trips" at bounding box center [39, 101] width 18 height 12
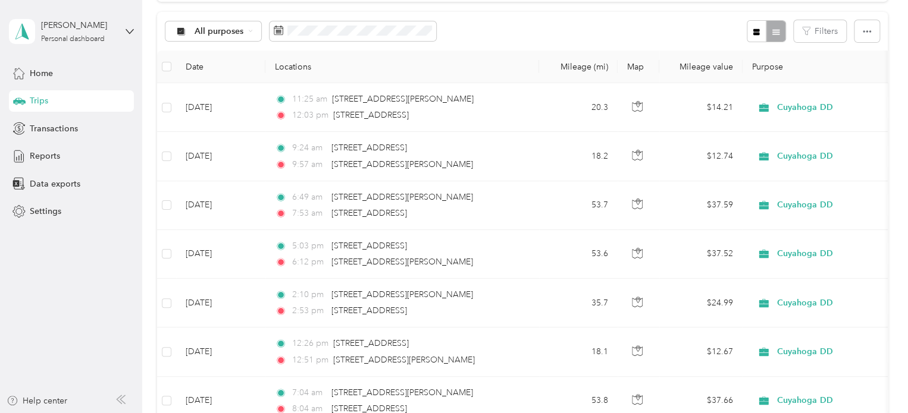
scroll to position [76, 0]
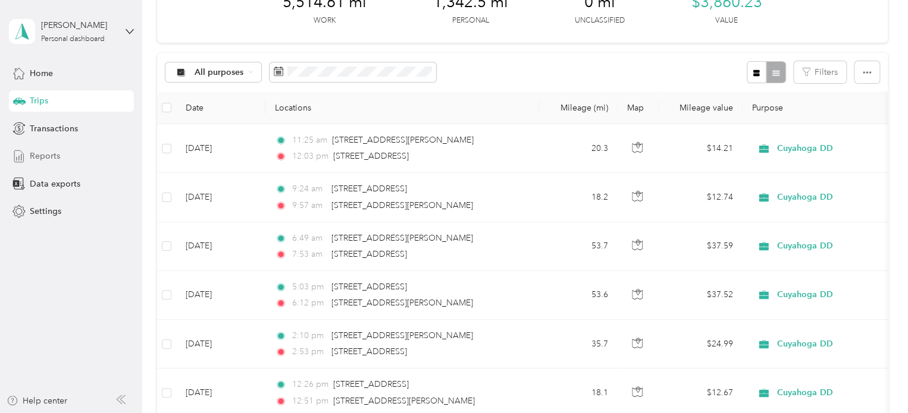
click at [36, 156] on span "Reports" at bounding box center [45, 156] width 30 height 12
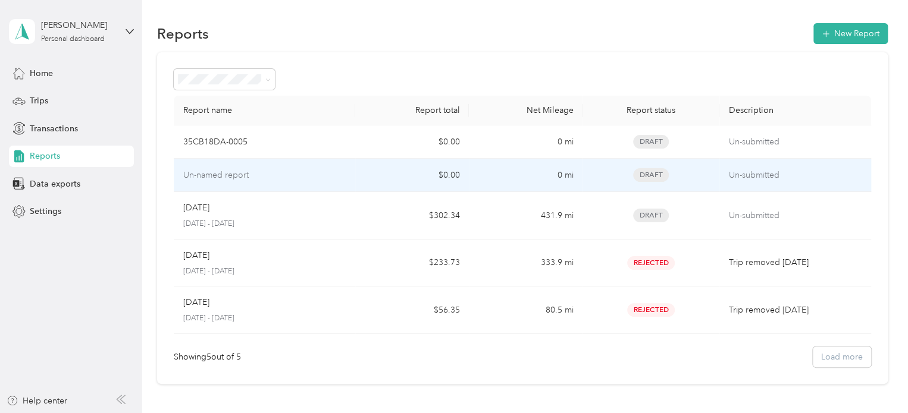
click at [327, 175] on div "Un-named report" at bounding box center [264, 175] width 163 height 13
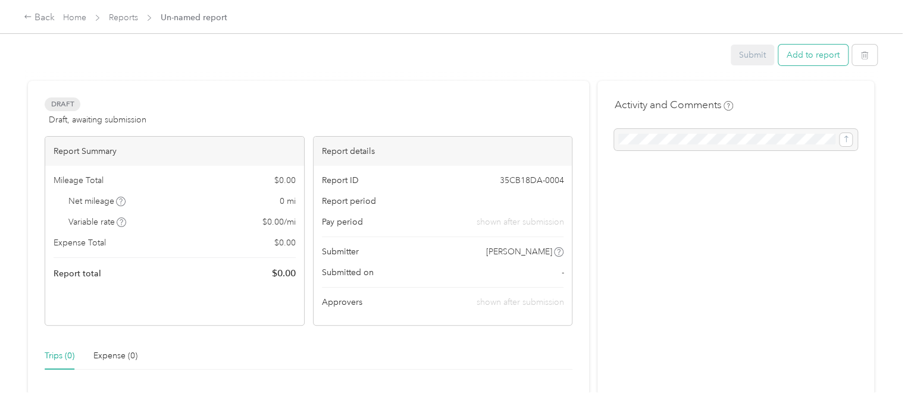
click at [834, 56] on button "Add to report" at bounding box center [813, 55] width 70 height 21
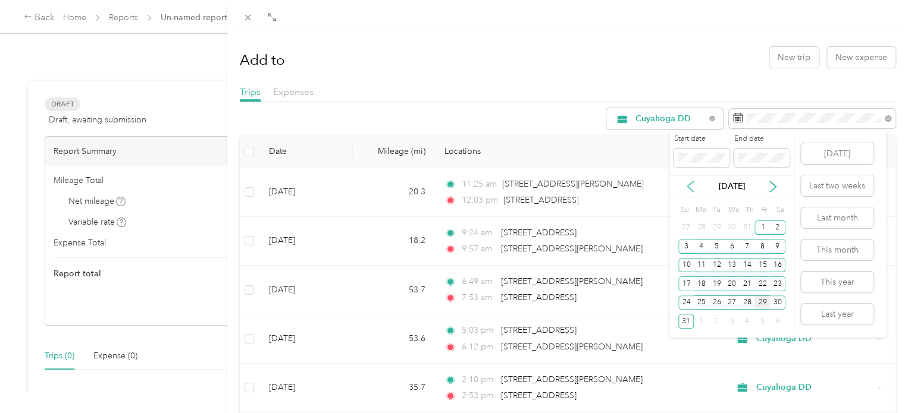
click at [689, 183] on icon at bounding box center [690, 187] width 12 height 12
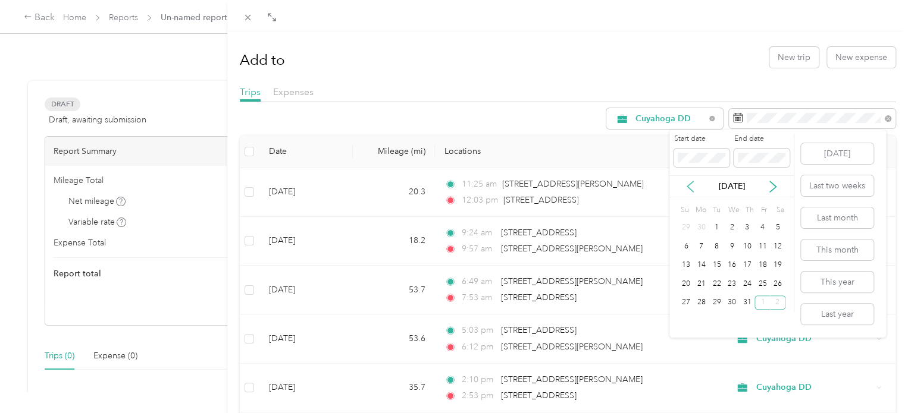
click at [689, 183] on icon at bounding box center [690, 187] width 12 height 12
click at [706, 261] on div "16" at bounding box center [701, 265] width 15 height 15
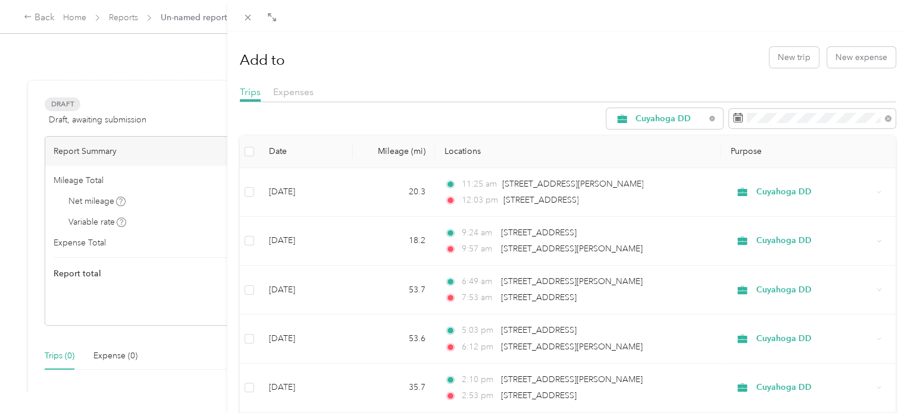
click at [831, 96] on div "Trips Expenses" at bounding box center [568, 93] width 656 height 17
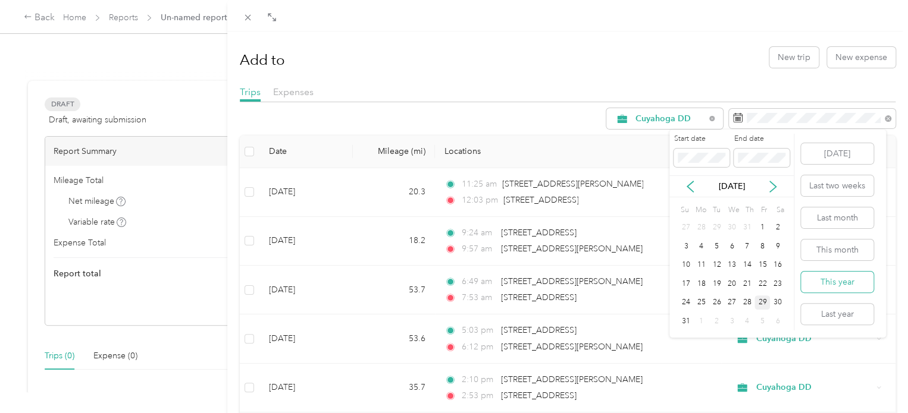
click at [843, 285] on button "This year" at bounding box center [837, 282] width 73 height 21
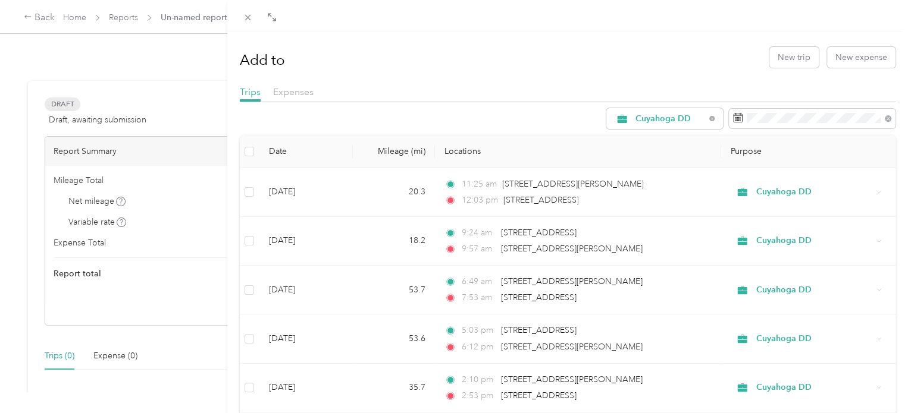
click at [43, 17] on div "Add to New trip New expense Trips Expenses Cuyahoga DD Date Mileage (mi) Locati…" at bounding box center [454, 206] width 908 height 413
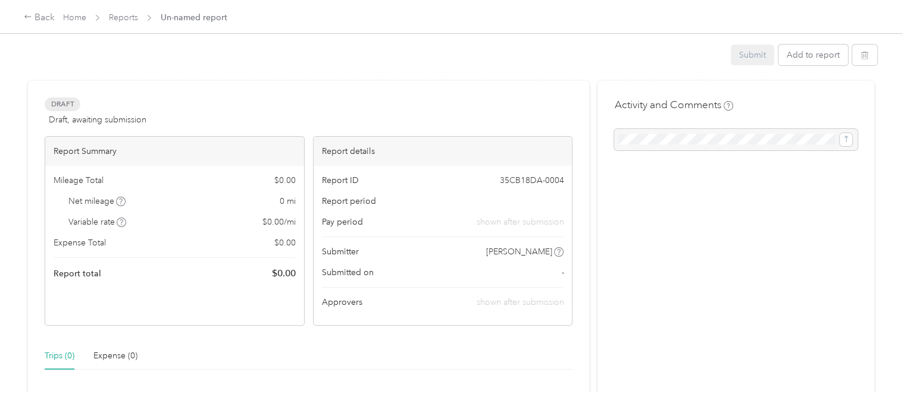
click at [43, 17] on div "Back" at bounding box center [39, 18] width 31 height 14
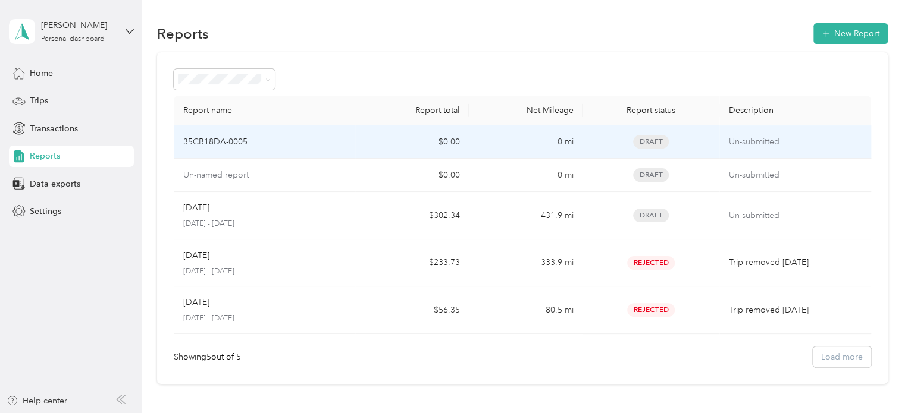
click at [333, 142] on div "35CB18DA-0005" at bounding box center [264, 142] width 163 height 13
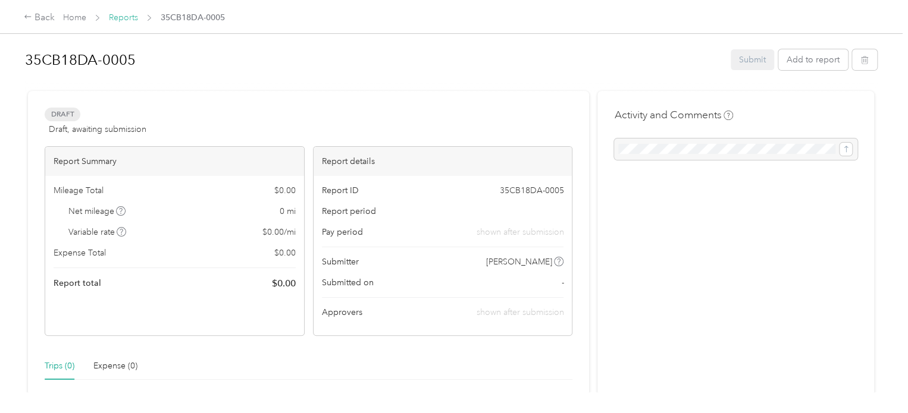
click at [114, 19] on link "Reports" at bounding box center [123, 17] width 29 height 10
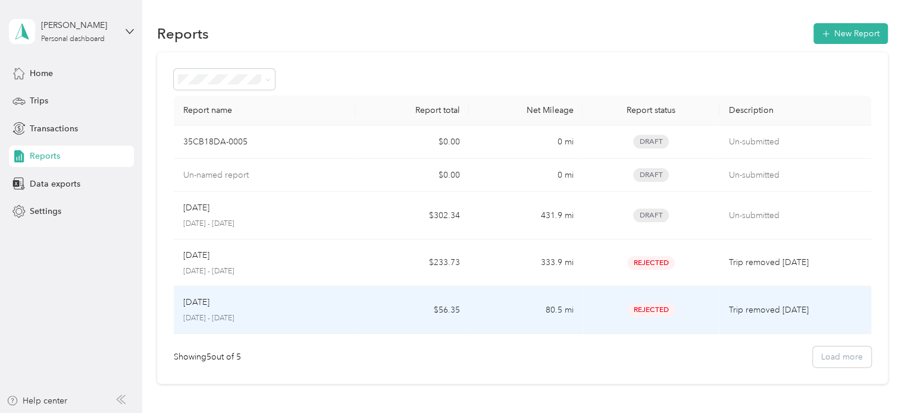
click at [327, 308] on div "[DATE]" at bounding box center [264, 302] width 163 height 13
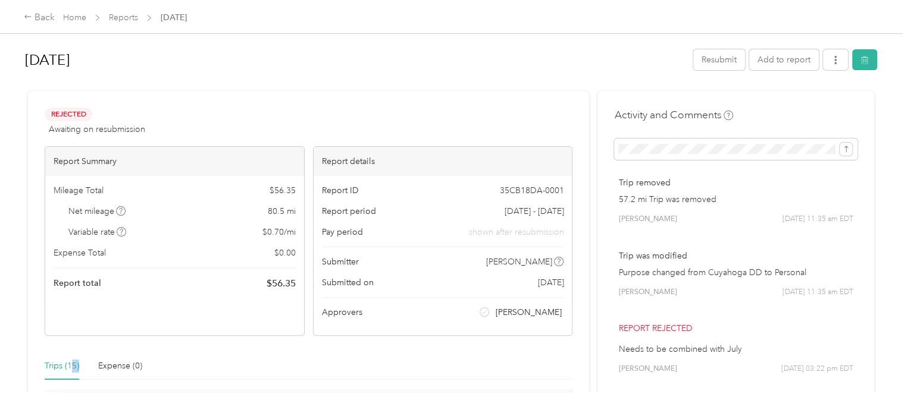
drag, startPoint x: 84, startPoint y: 370, endPoint x: 2, endPoint y: 366, distance: 81.6
click at [2, 366] on div "[DATE] Resubmit Add to report Rejected Awaiting on resubmission View activity &…" at bounding box center [451, 196] width 902 height 393
click at [126, 18] on link "Reports" at bounding box center [123, 17] width 29 height 10
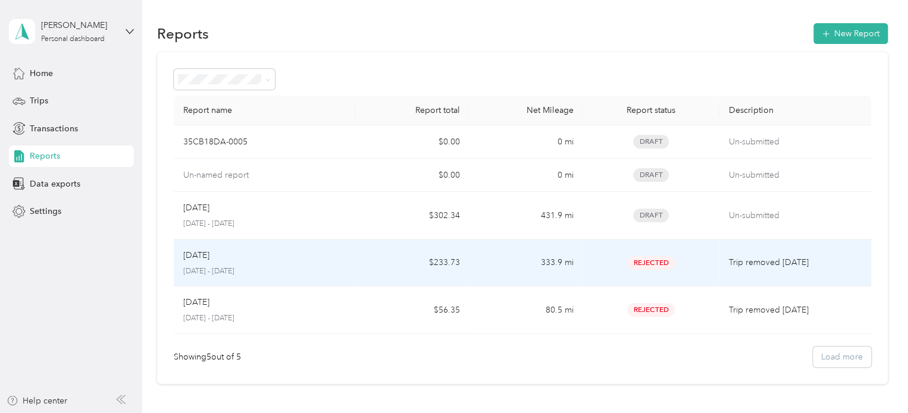
click at [255, 256] on div "[DATE]" at bounding box center [264, 255] width 163 height 13
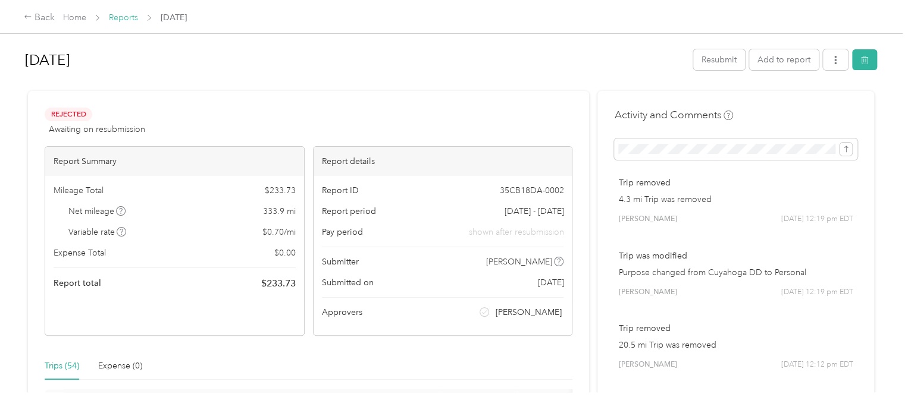
click at [118, 18] on link "Reports" at bounding box center [123, 17] width 29 height 10
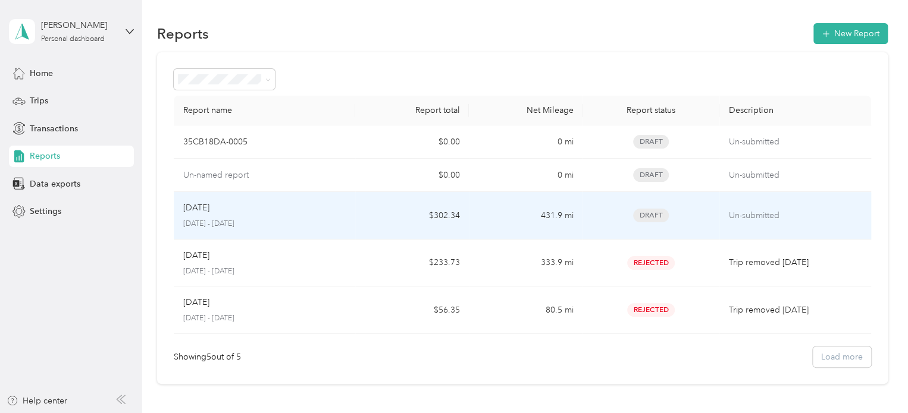
click at [250, 203] on div "[DATE]" at bounding box center [264, 208] width 163 height 13
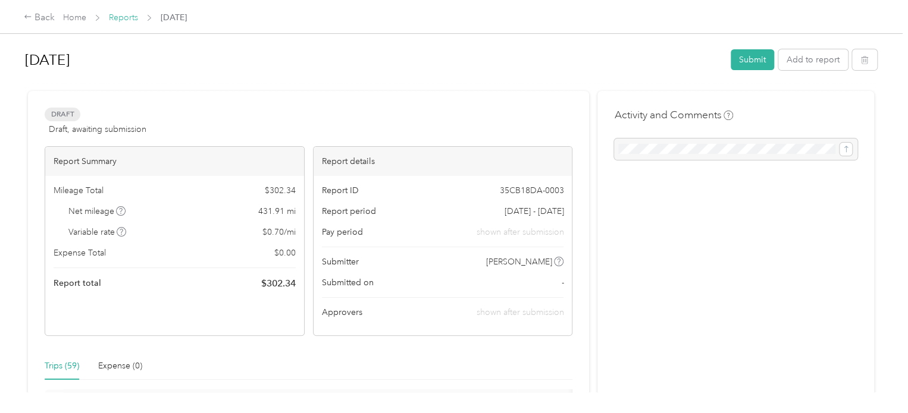
click at [126, 14] on link "Reports" at bounding box center [123, 17] width 29 height 10
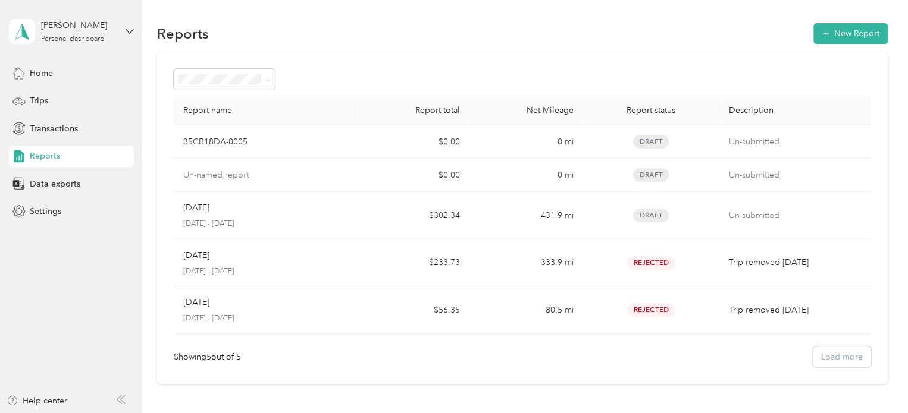
click at [497, 170] on td "0 mi" at bounding box center [526, 175] width 114 height 33
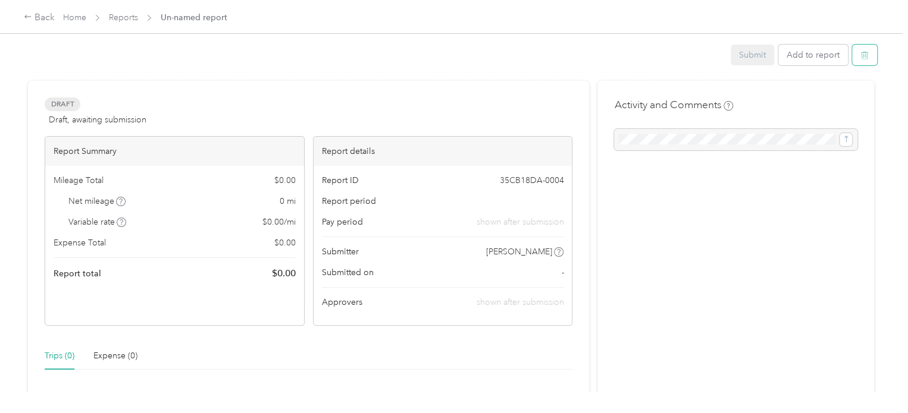
click at [864, 55] on icon "button" at bounding box center [864, 56] width 7 height 8
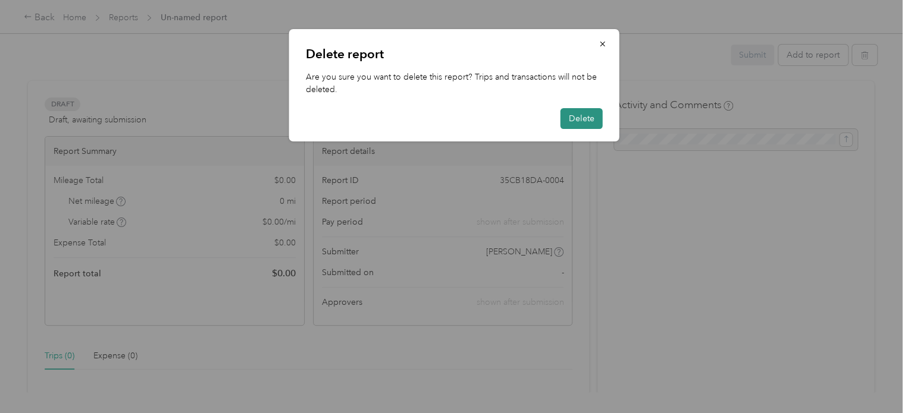
click at [576, 123] on button "Delete" at bounding box center [581, 118] width 42 height 21
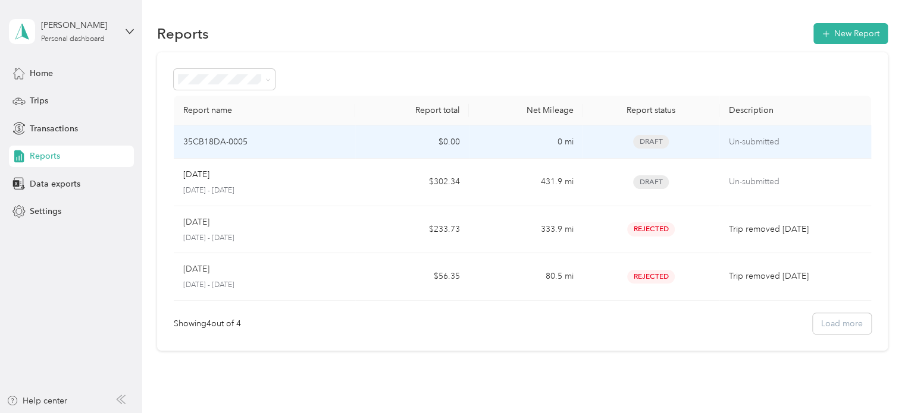
click at [321, 133] on td "35CB18DA-0005" at bounding box center [265, 142] width 182 height 33
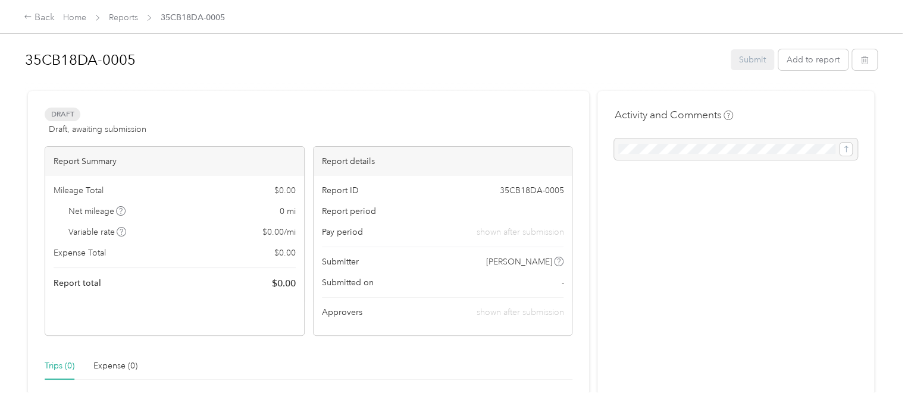
click at [124, 58] on h1 "35CB18DA-0005" at bounding box center [373, 60] width 697 height 29
click at [4, 48] on div "35CB18DA-0005 Submit Add to report Draft Draft, awaiting submission View activi…" at bounding box center [451, 196] width 902 height 393
click at [171, 104] on div "Draft Draft, awaiting submission View activity & comments Report Summary Mileag…" at bounding box center [308, 363] width 561 height 540
click at [341, 356] on div "Trips (0) Expense (0)" at bounding box center [309, 366] width 528 height 27
click at [807, 55] on button "Add to report" at bounding box center [813, 59] width 70 height 21
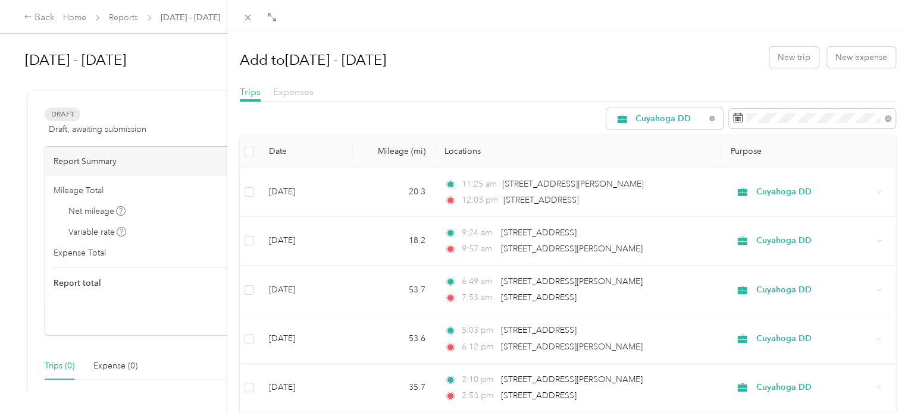
click at [297, 87] on span "Expenses" at bounding box center [293, 91] width 40 height 11
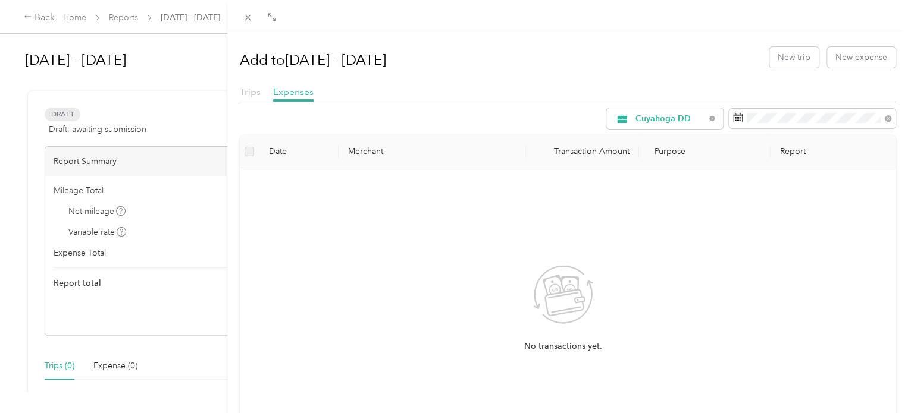
click at [245, 92] on span "Trips" at bounding box center [250, 91] width 21 height 11
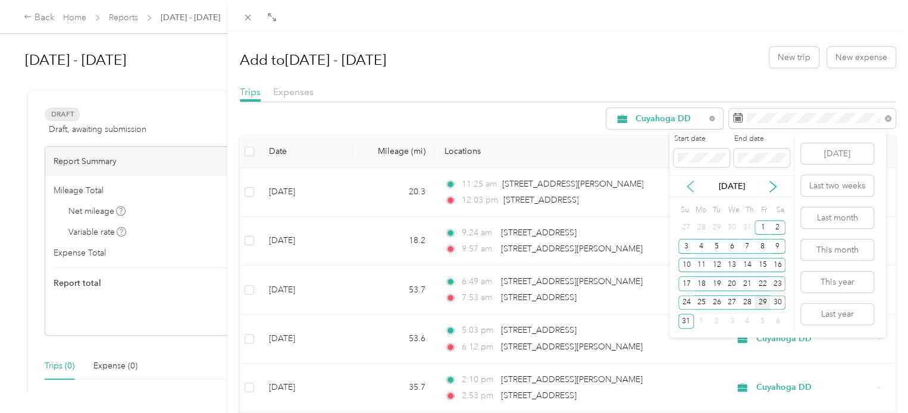
click at [691, 183] on icon at bounding box center [690, 187] width 12 height 12
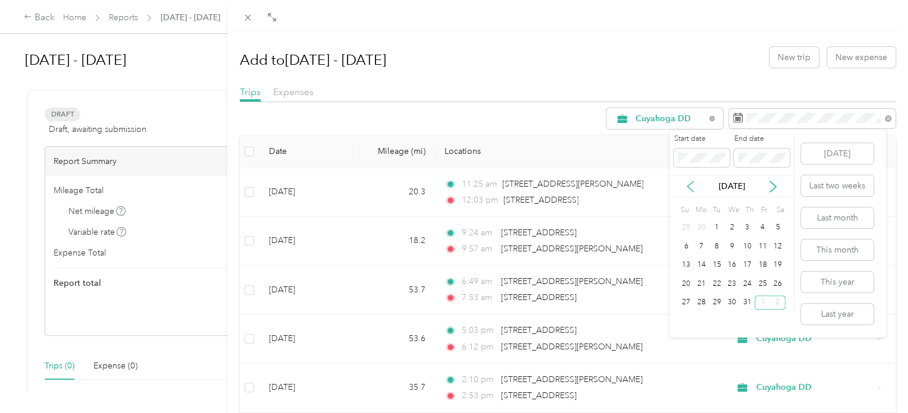
click at [691, 183] on icon at bounding box center [690, 187] width 12 height 12
click at [685, 228] on div "1" at bounding box center [685, 228] width 15 height 15
click at [771, 187] on icon at bounding box center [773, 187] width 12 height 12
click at [761, 299] on div "29" at bounding box center [761, 303] width 15 height 15
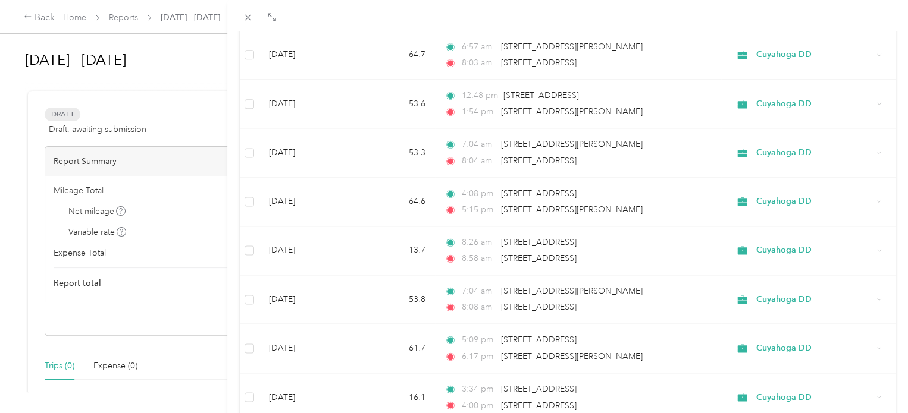
scroll to position [1066, 0]
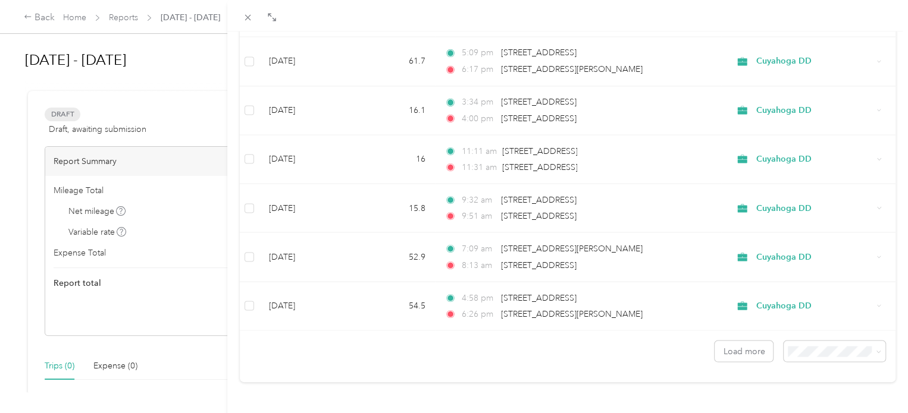
click at [807, 321] on li "100 per load" at bounding box center [825, 313] width 102 height 21
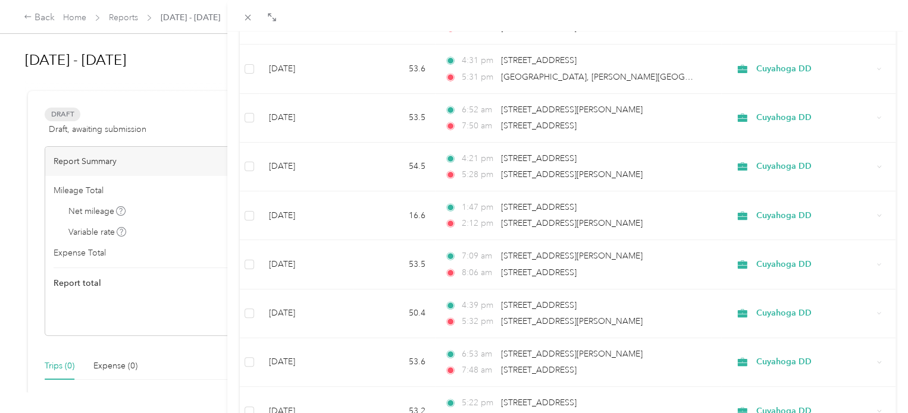
scroll to position [4727, 0]
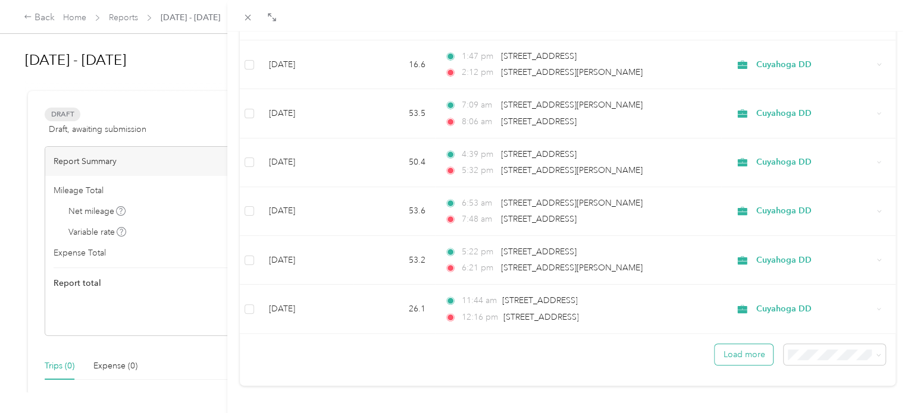
click at [733, 344] on button "Load more" at bounding box center [743, 354] width 58 height 21
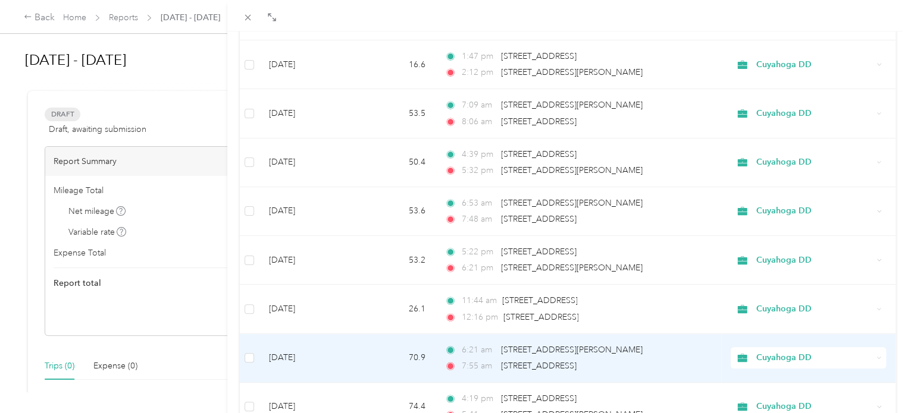
click at [738, 354] on icon at bounding box center [743, 358] width 10 height 8
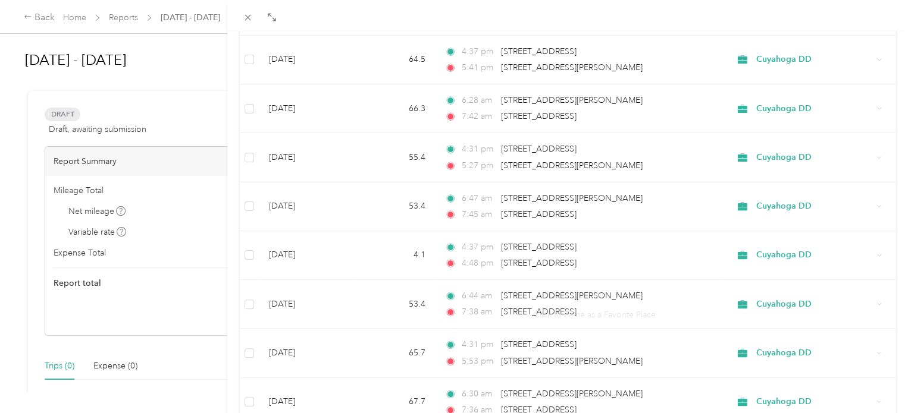
scroll to position [6094, 0]
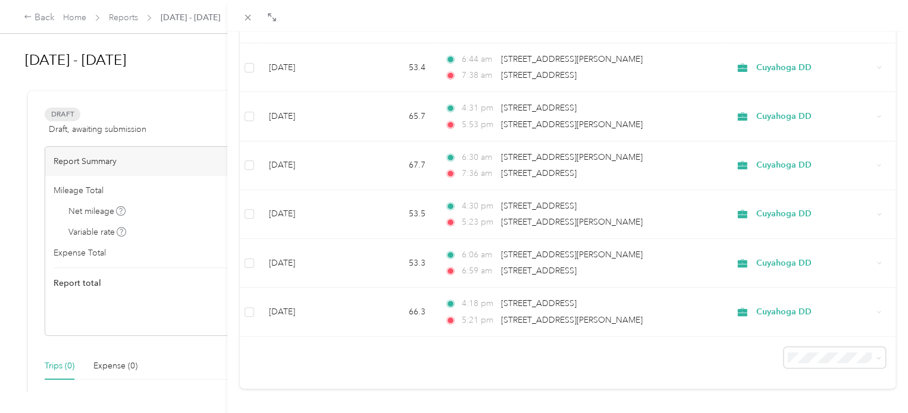
click at [738, 346] on div at bounding box center [568, 353] width 656 height 32
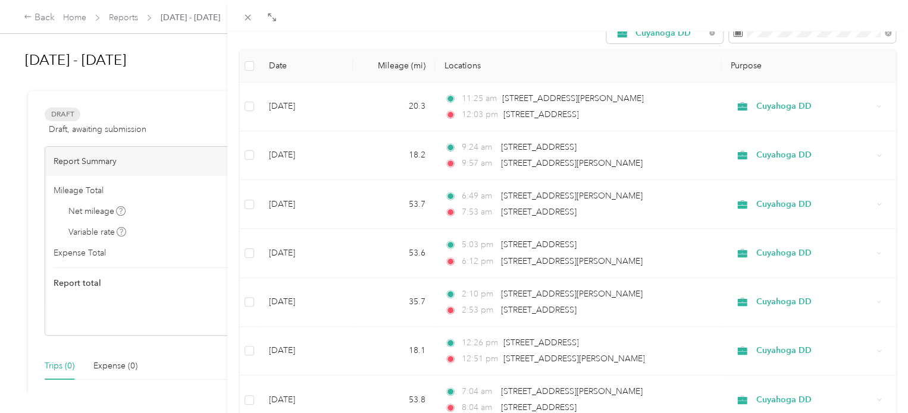
scroll to position [0, 0]
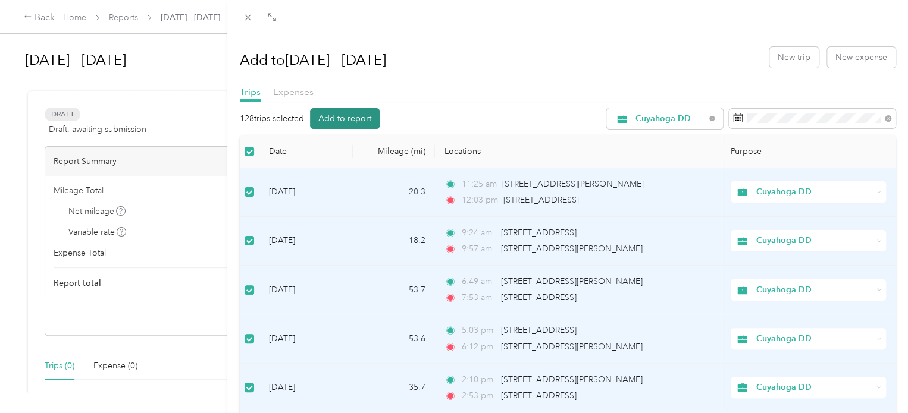
click at [338, 114] on button "Add to report" at bounding box center [345, 118] width 70 height 21
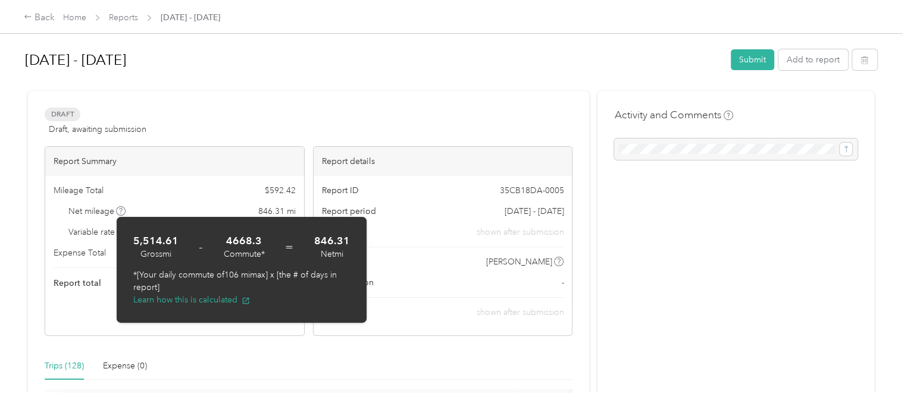
click at [278, 117] on div "Draft Draft, awaiting submission View activity & comments" at bounding box center [309, 122] width 528 height 29
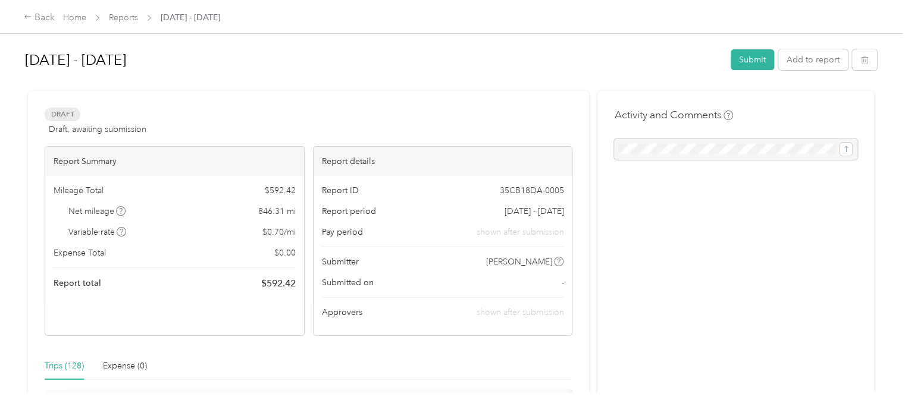
click at [252, 78] on div "[DATE] - [DATE] Submit Add to report" at bounding box center [451, 62] width 852 height 35
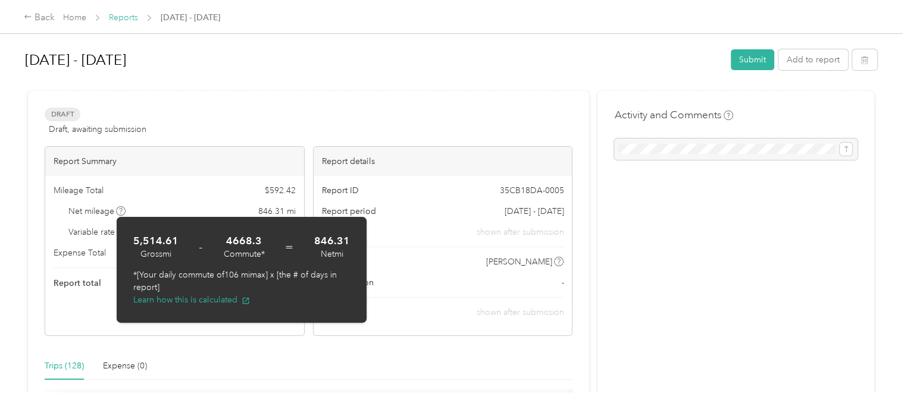
click at [119, 18] on link "Reports" at bounding box center [123, 17] width 29 height 10
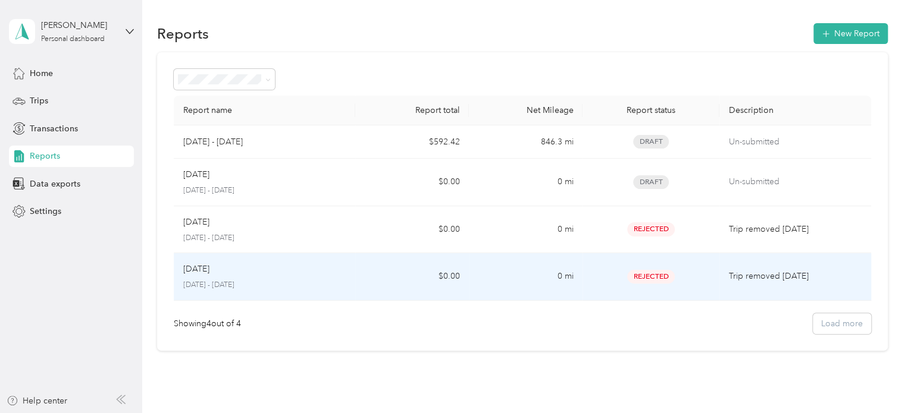
click at [397, 277] on td "$0.00" at bounding box center [412, 277] width 114 height 48
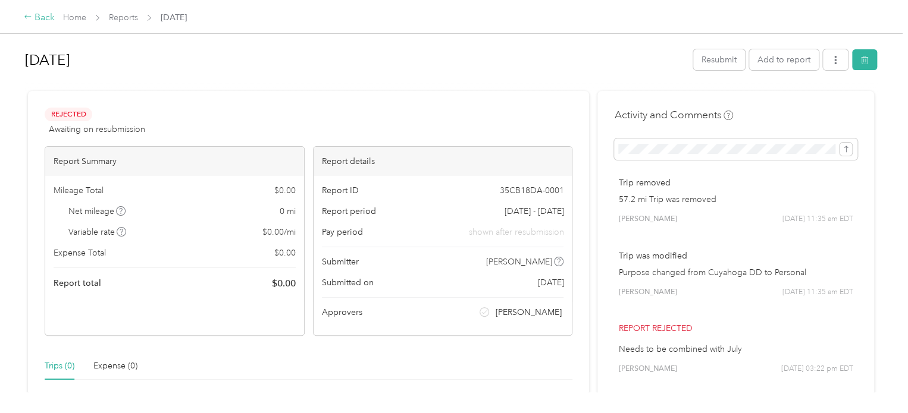
click at [33, 17] on div "Back" at bounding box center [39, 18] width 31 height 14
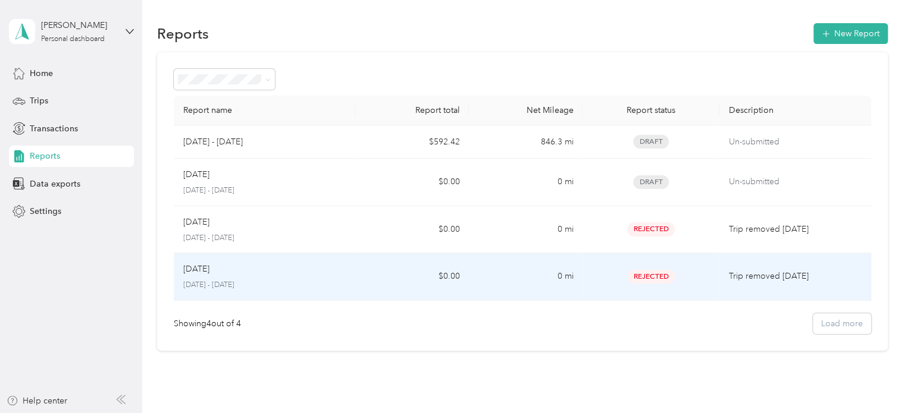
click at [287, 277] on div "Jun [DATE] - [DATE]" at bounding box center [264, 277] width 163 height 28
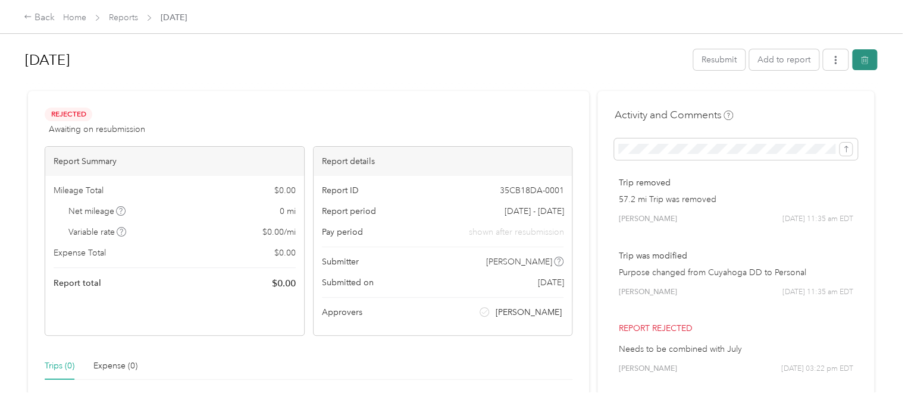
click at [861, 61] on icon "button" at bounding box center [864, 60] width 8 height 8
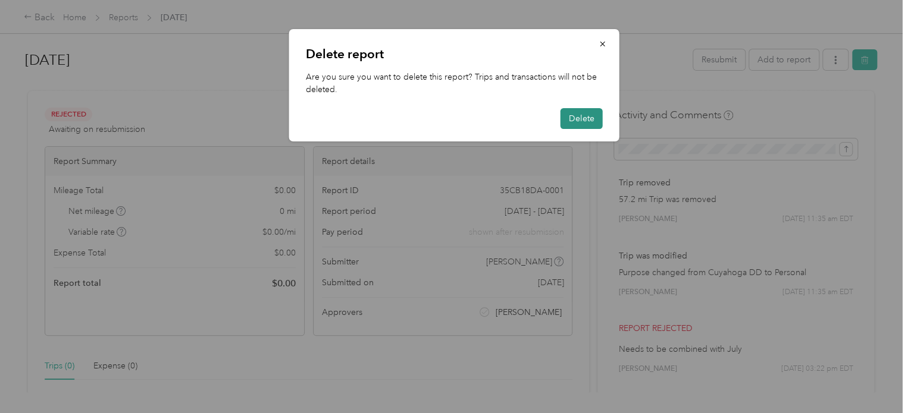
click at [578, 121] on button "Delete" at bounding box center [581, 118] width 42 height 21
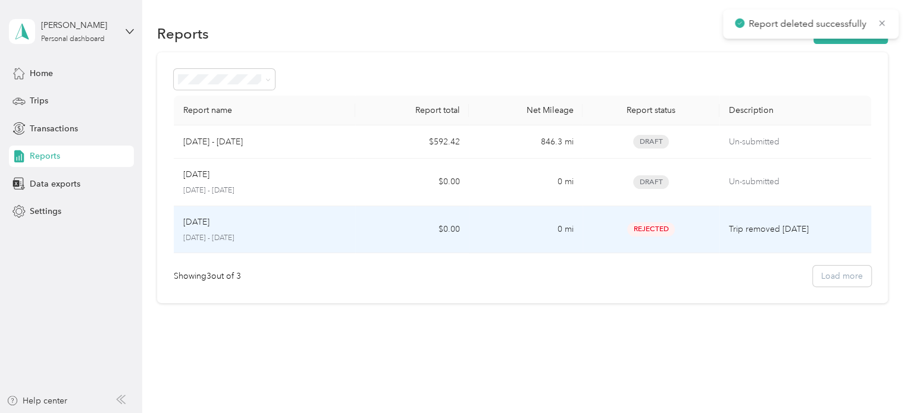
click at [330, 231] on div "[DATE] [DATE] - [DATE]" at bounding box center [264, 230] width 163 height 28
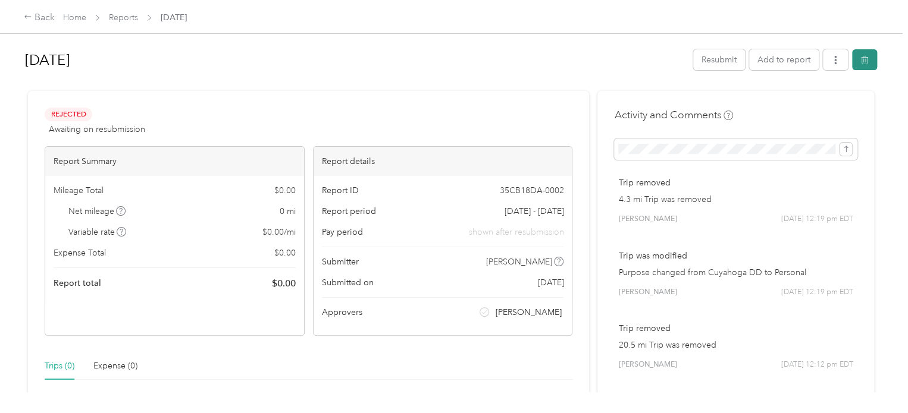
click at [860, 61] on icon "button" at bounding box center [864, 60] width 8 height 8
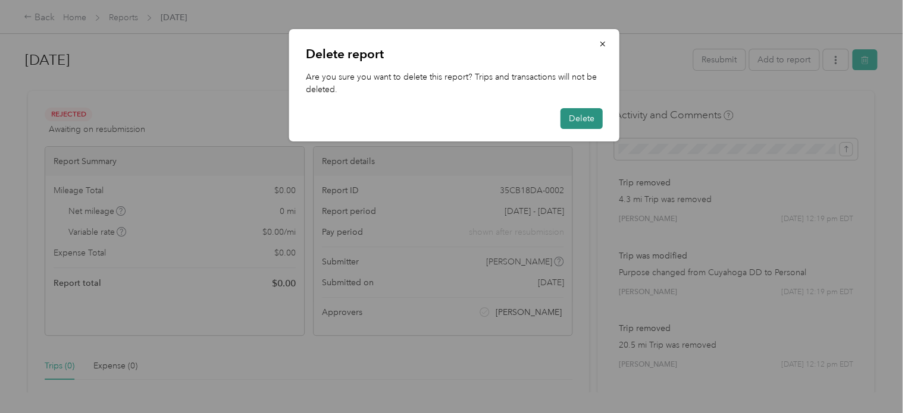
click at [580, 117] on button "Delete" at bounding box center [581, 118] width 42 height 21
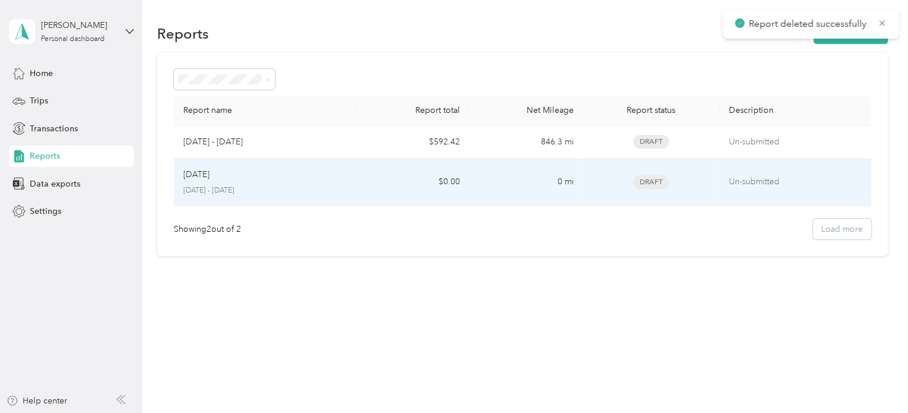
click at [326, 173] on div "[DATE]" at bounding box center [264, 174] width 163 height 13
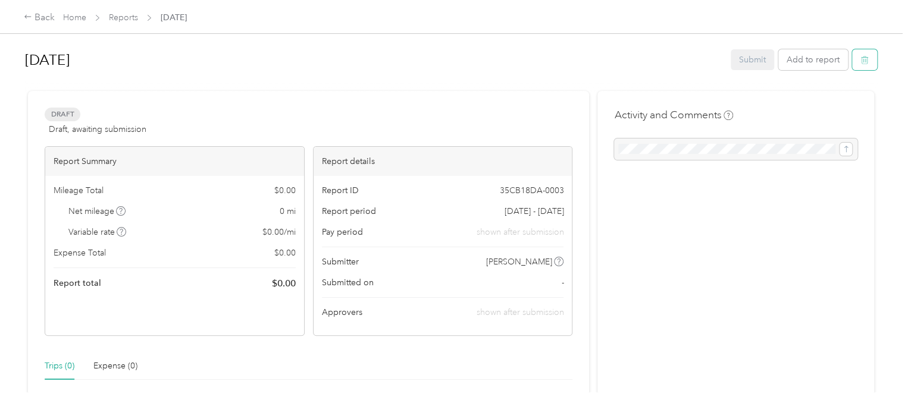
click at [858, 68] on button "button" at bounding box center [864, 59] width 25 height 21
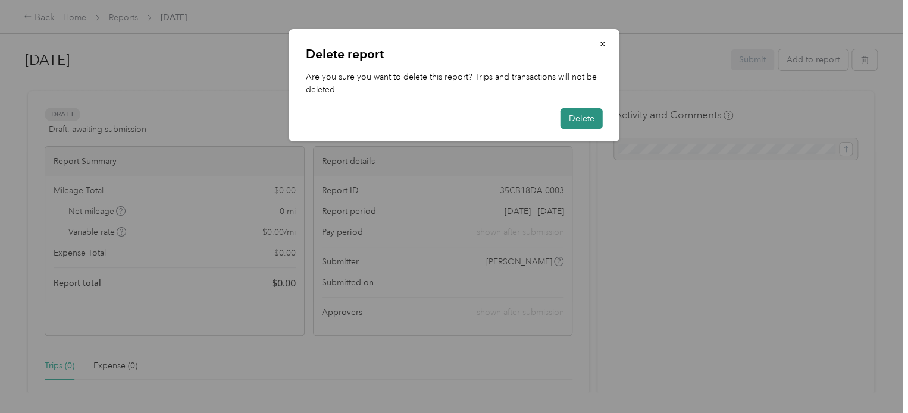
click at [590, 117] on button "Delete" at bounding box center [581, 118] width 42 height 21
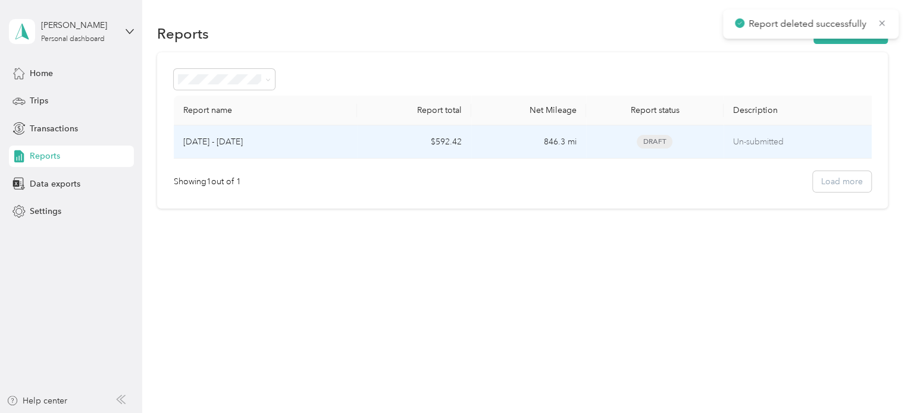
click at [375, 147] on td "$592.42" at bounding box center [414, 142] width 115 height 33
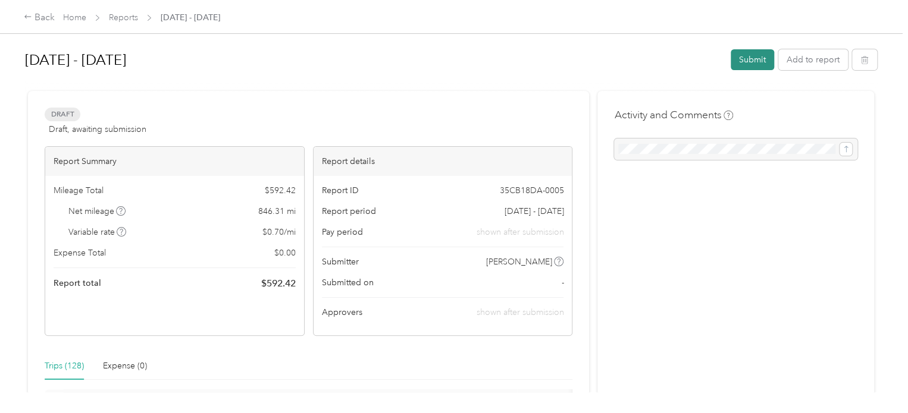
click at [747, 59] on button "Submit" at bounding box center [751, 59] width 43 height 21
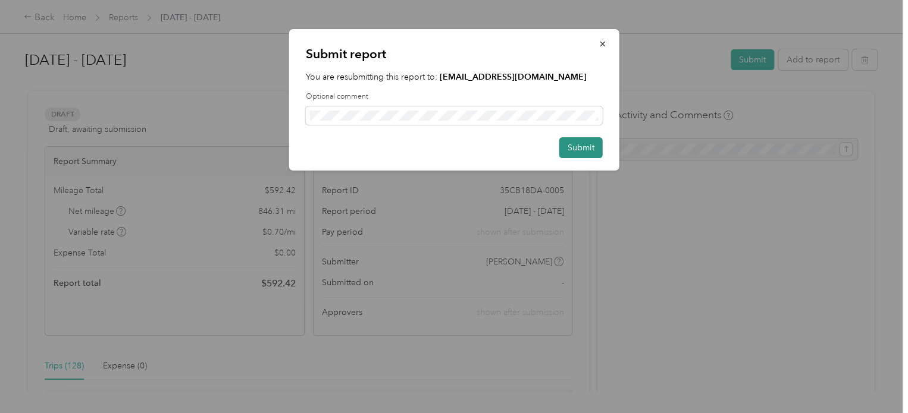
click at [590, 150] on button "Submit" at bounding box center [580, 147] width 43 height 21
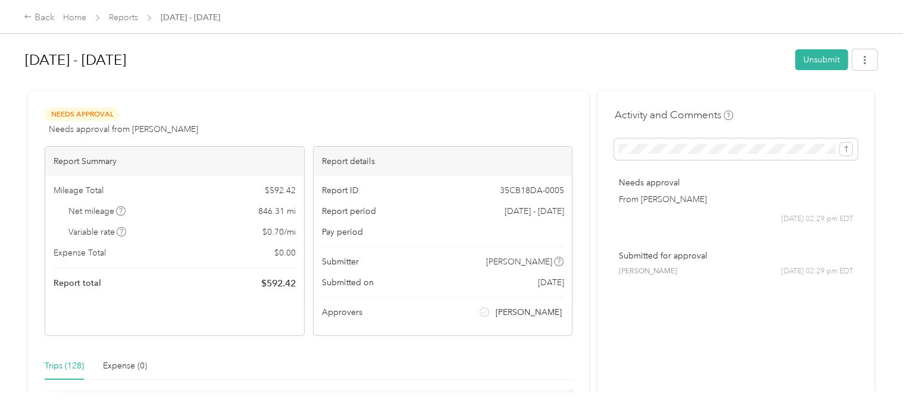
drag, startPoint x: 566, startPoint y: 312, endPoint x: 528, endPoint y: 311, distance: 37.5
click at [528, 311] on div "Report ID 35CB18DA-0005 Report period [DATE] - [DATE] Pay period Submitter [PER…" at bounding box center [442, 255] width 259 height 159
